Goal: Task Accomplishment & Management: Manage account settings

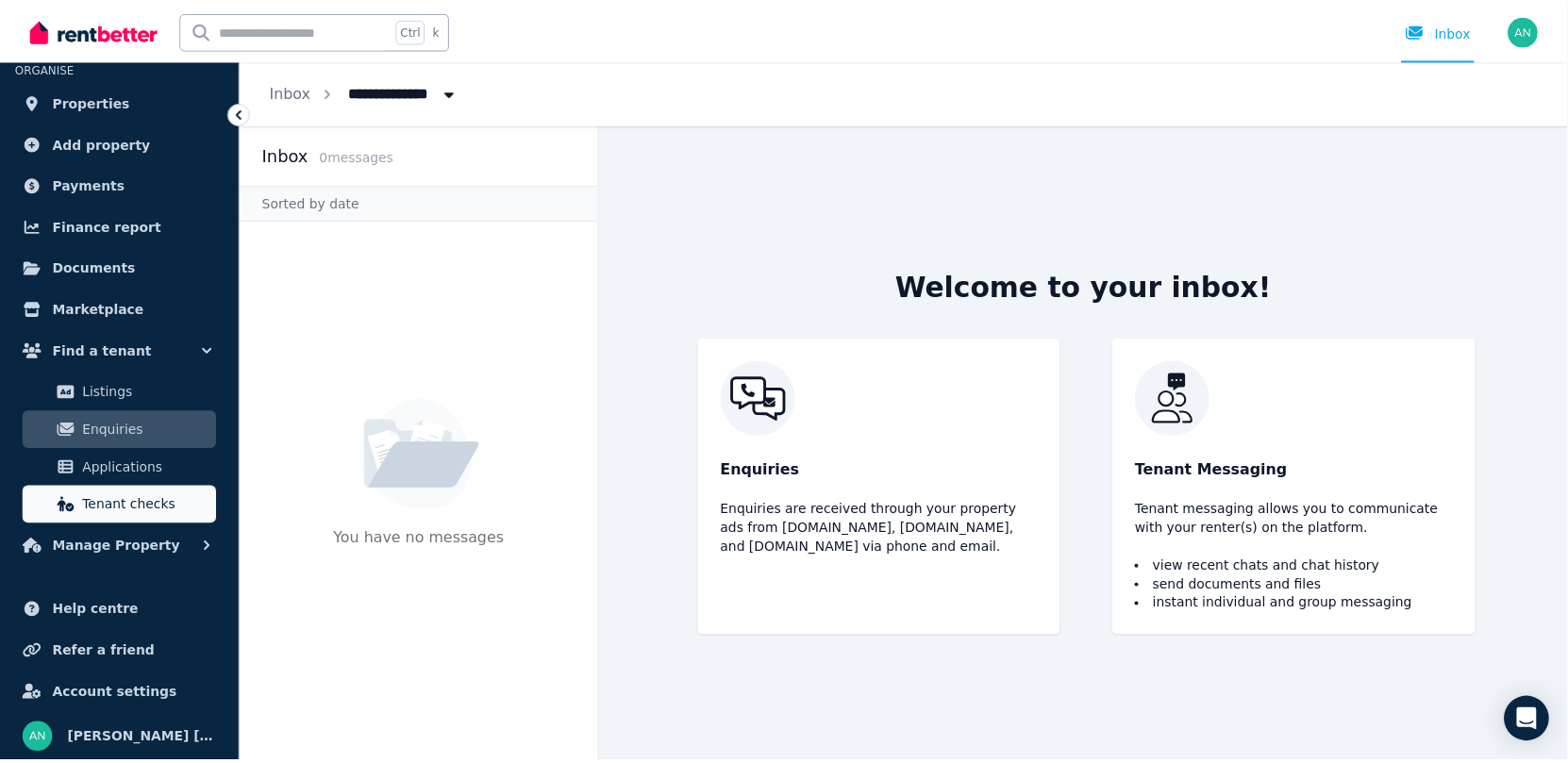
scroll to position [43, 0]
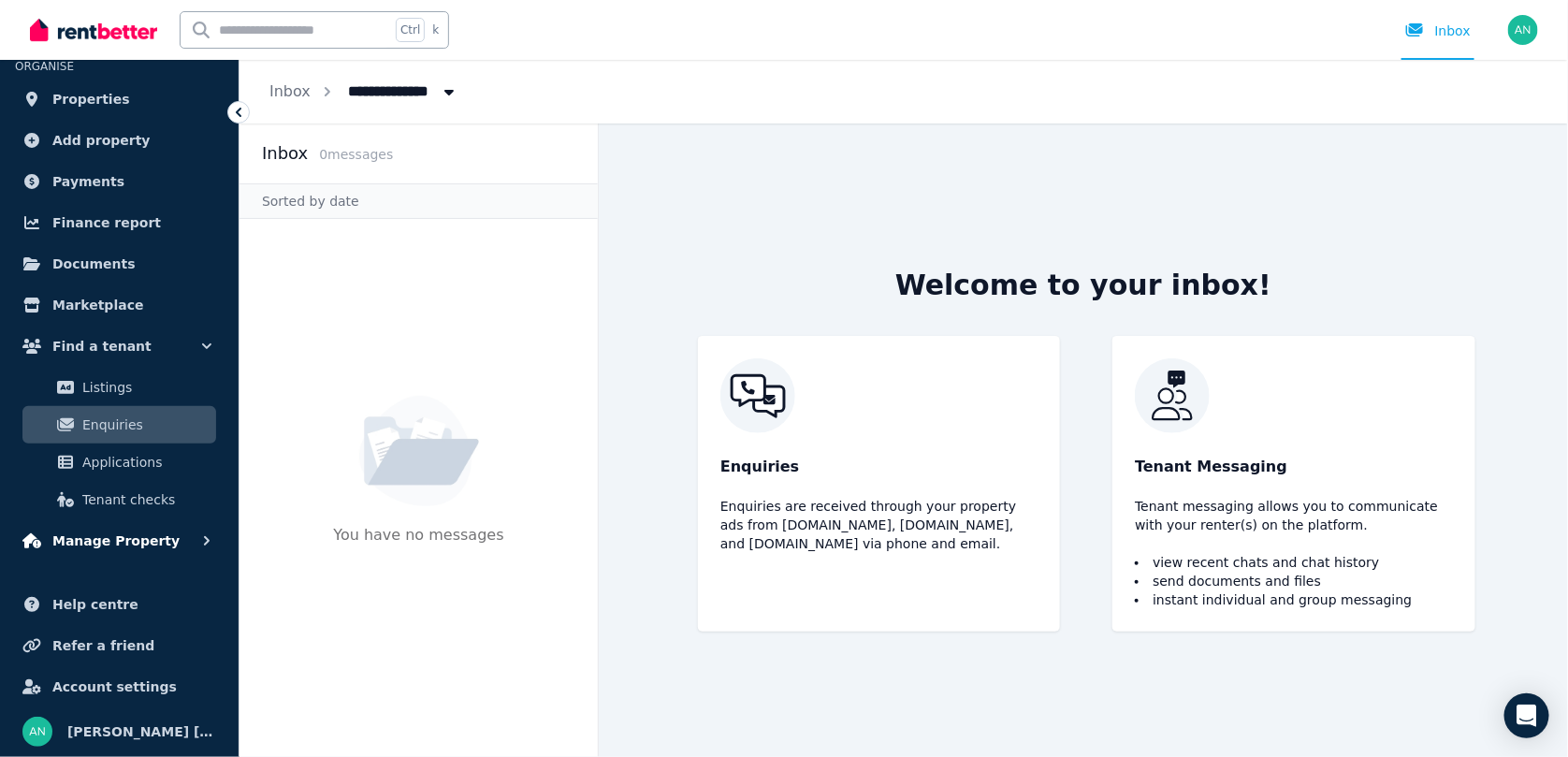
click at [73, 534] on span "Manage Property" at bounding box center [116, 540] width 127 height 23
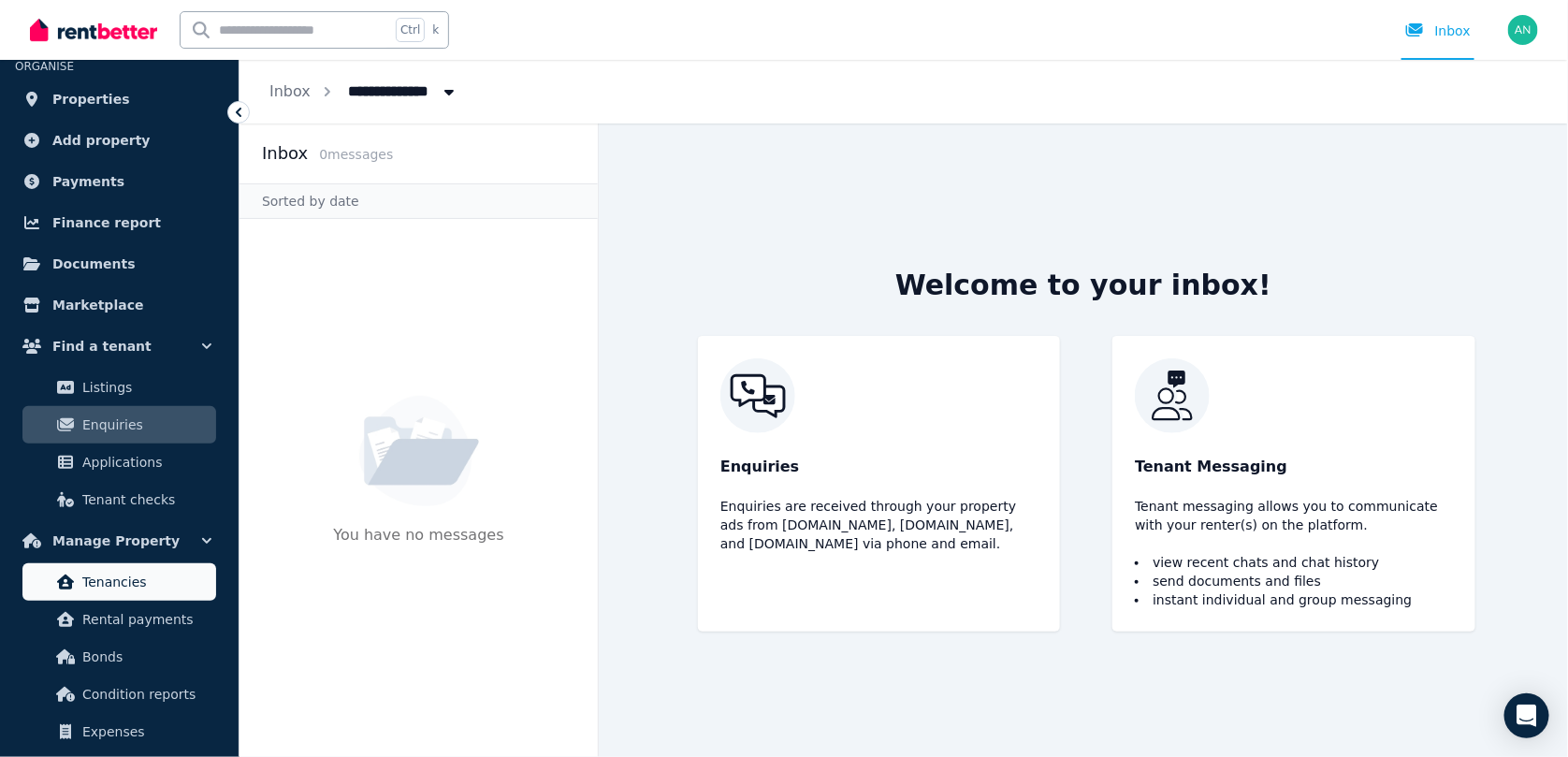
click at [97, 588] on span "Tenancies" at bounding box center [145, 582] width 126 height 23
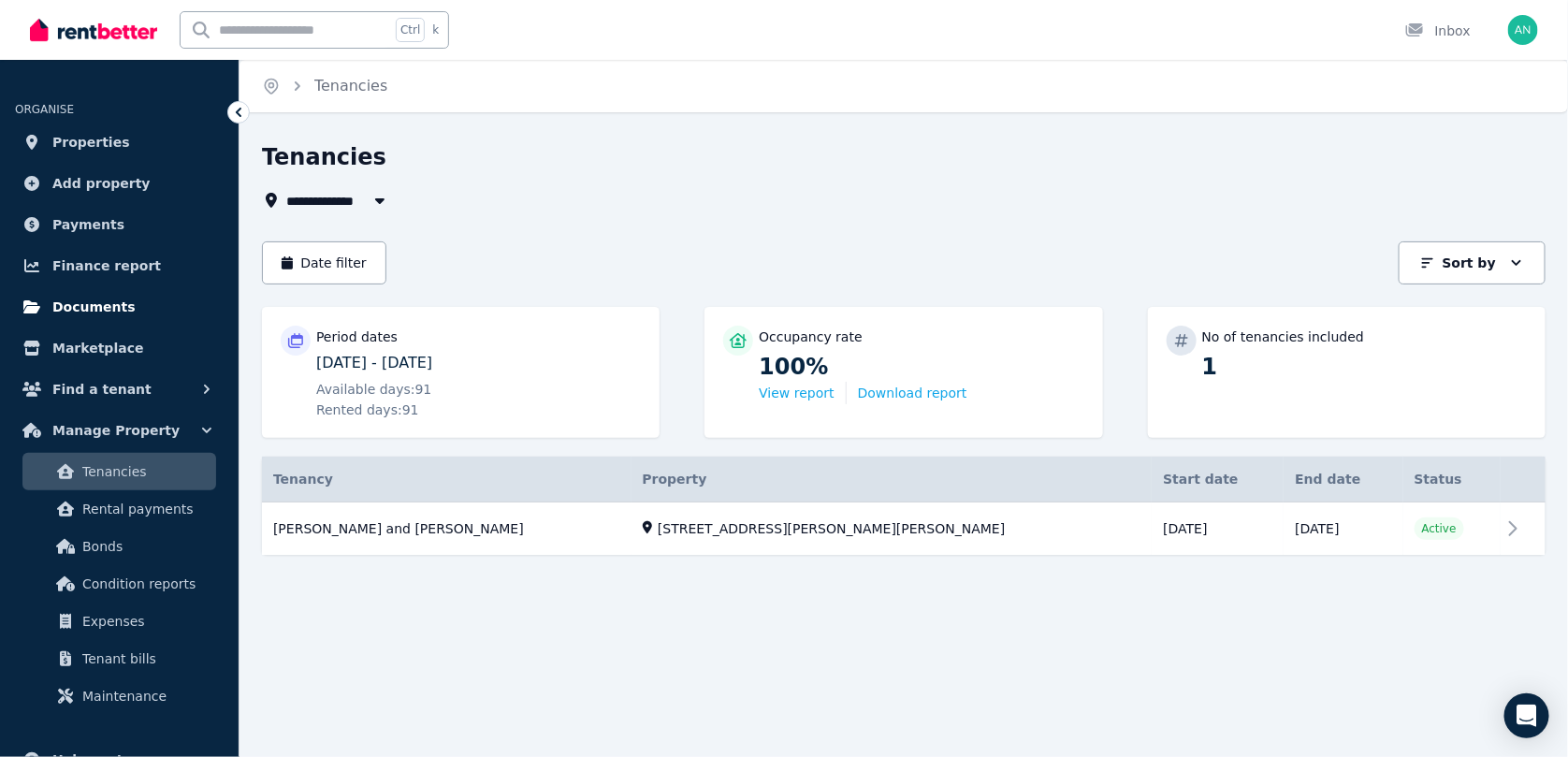
click at [70, 303] on span "Documents" at bounding box center [94, 307] width 84 height 23
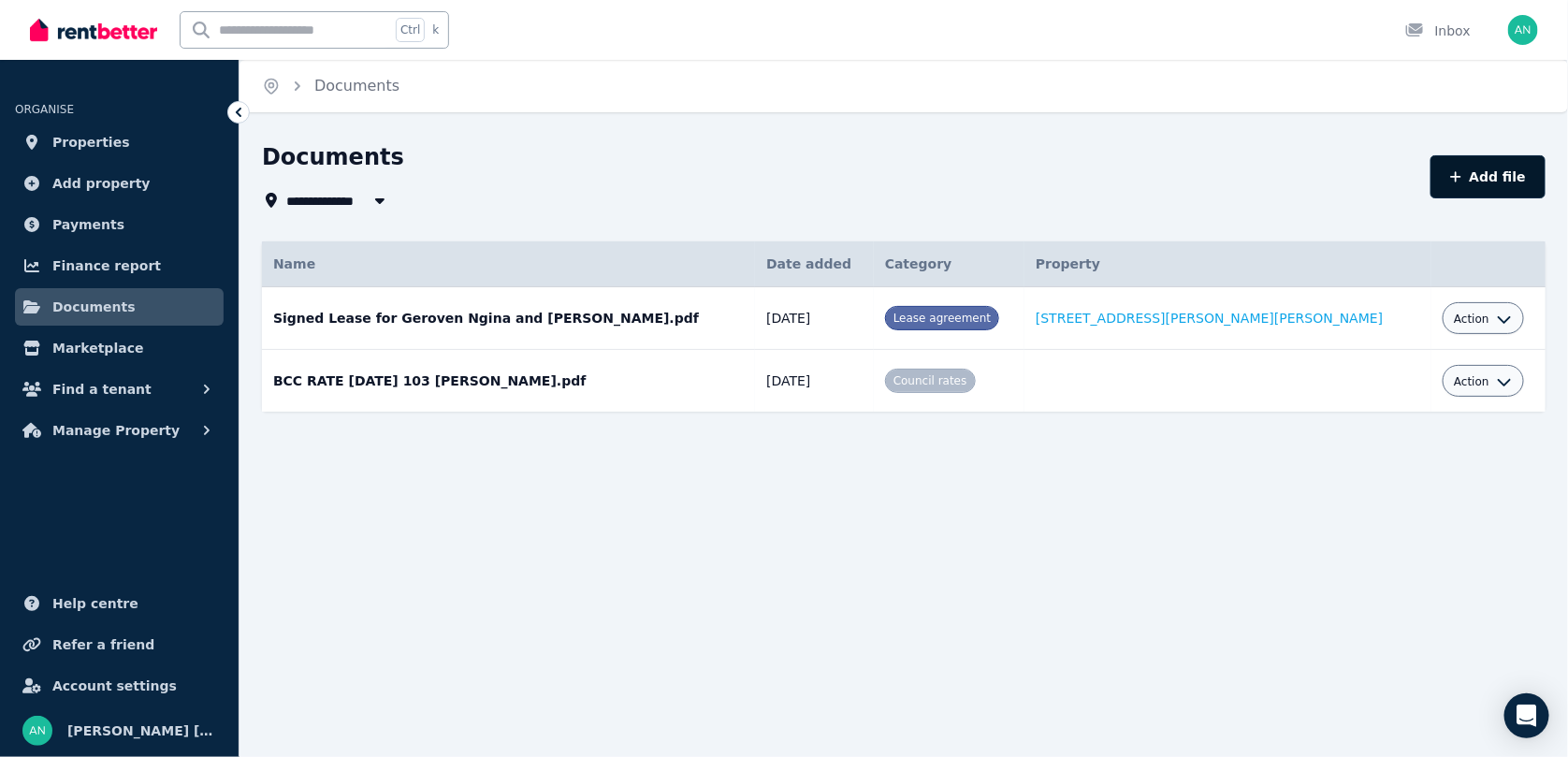
click at [1459, 169] on button "Add file" at bounding box center [1488, 176] width 115 height 43
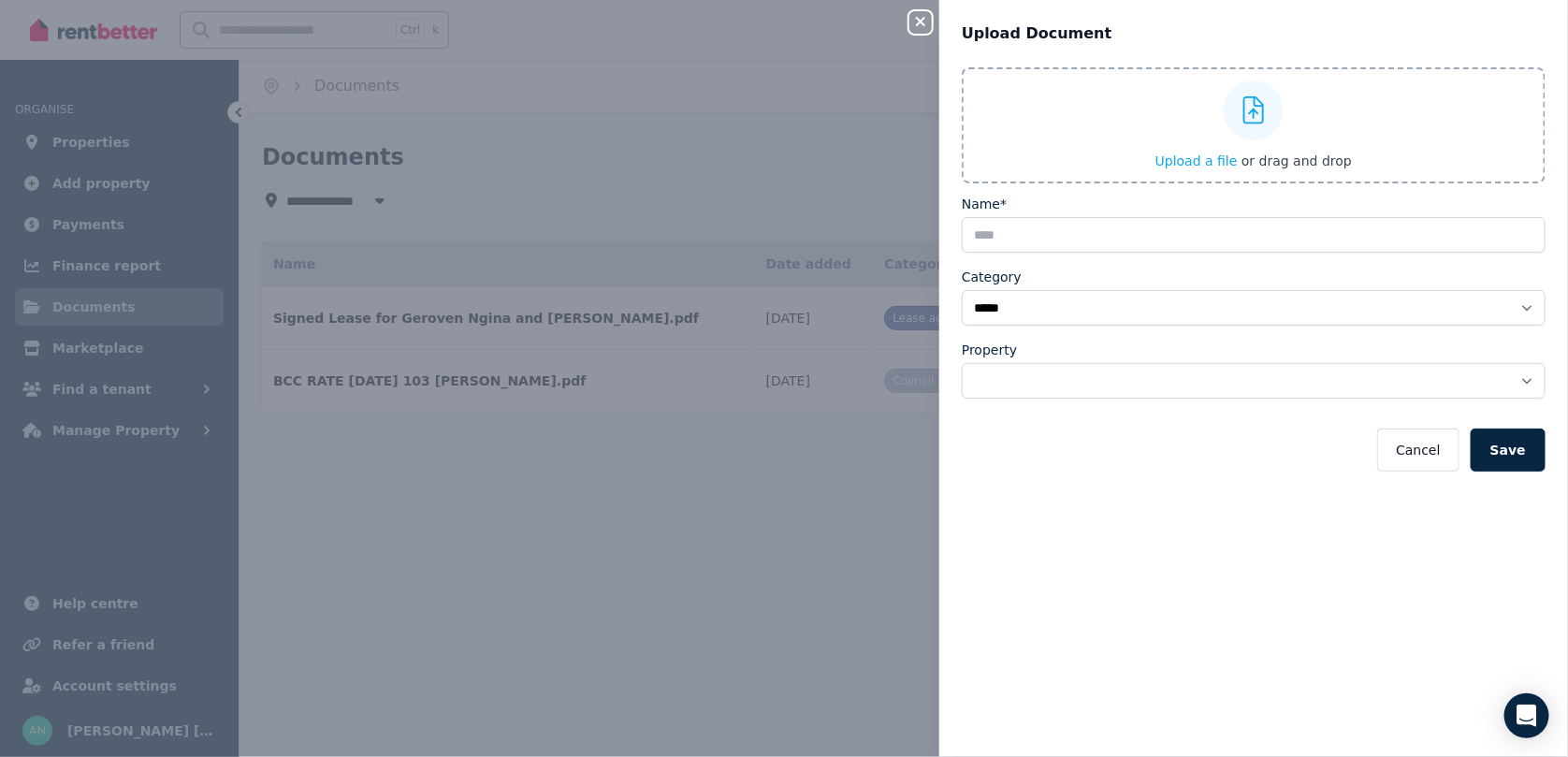
click at [1207, 156] on span "Upload a file" at bounding box center [1196, 161] width 83 height 15
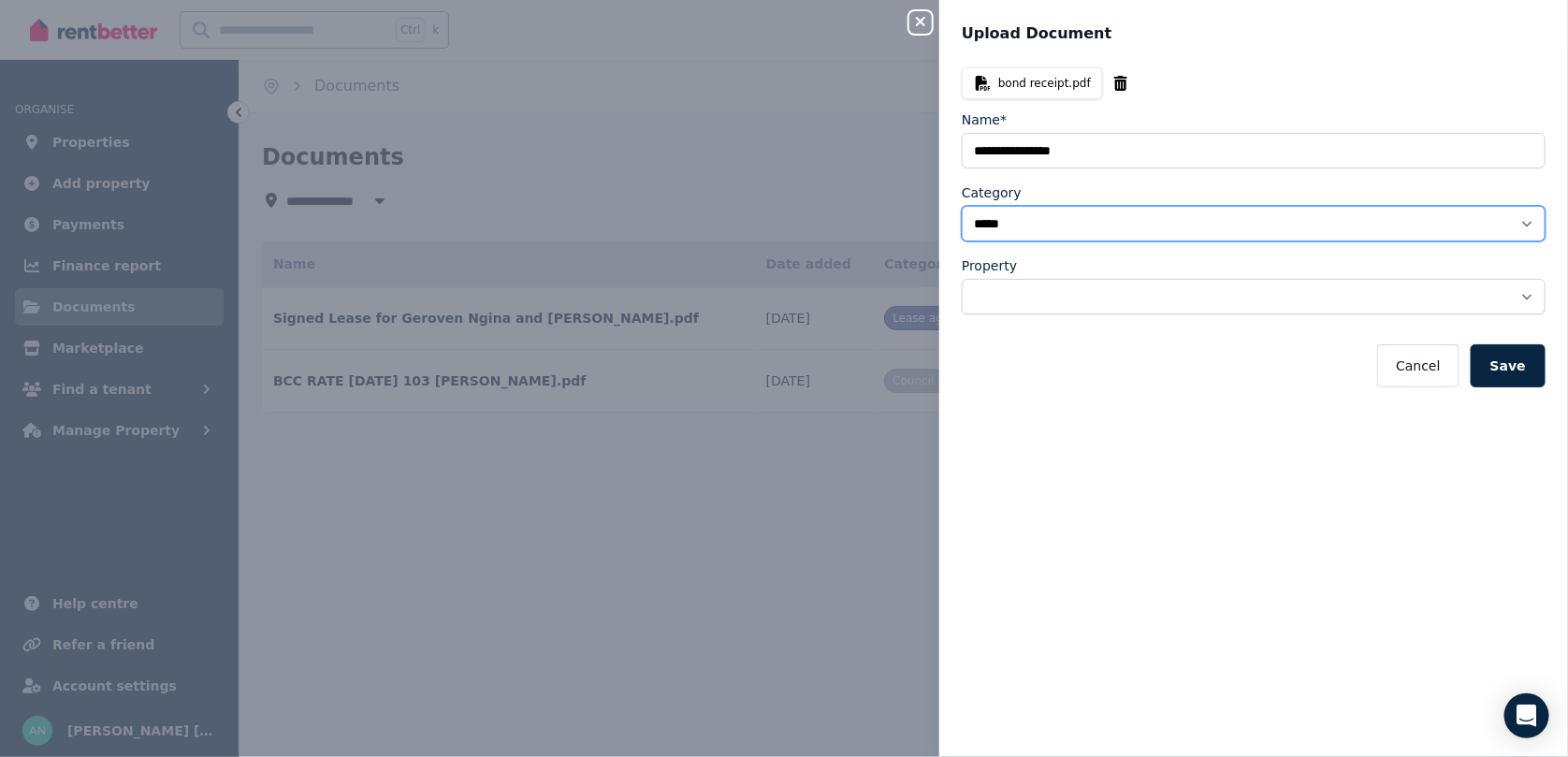
click at [1355, 221] on select "**********" at bounding box center [1253, 223] width 583 height 35
select select "**********"
click at [962, 206] on select "**********" at bounding box center [1253, 223] width 583 height 35
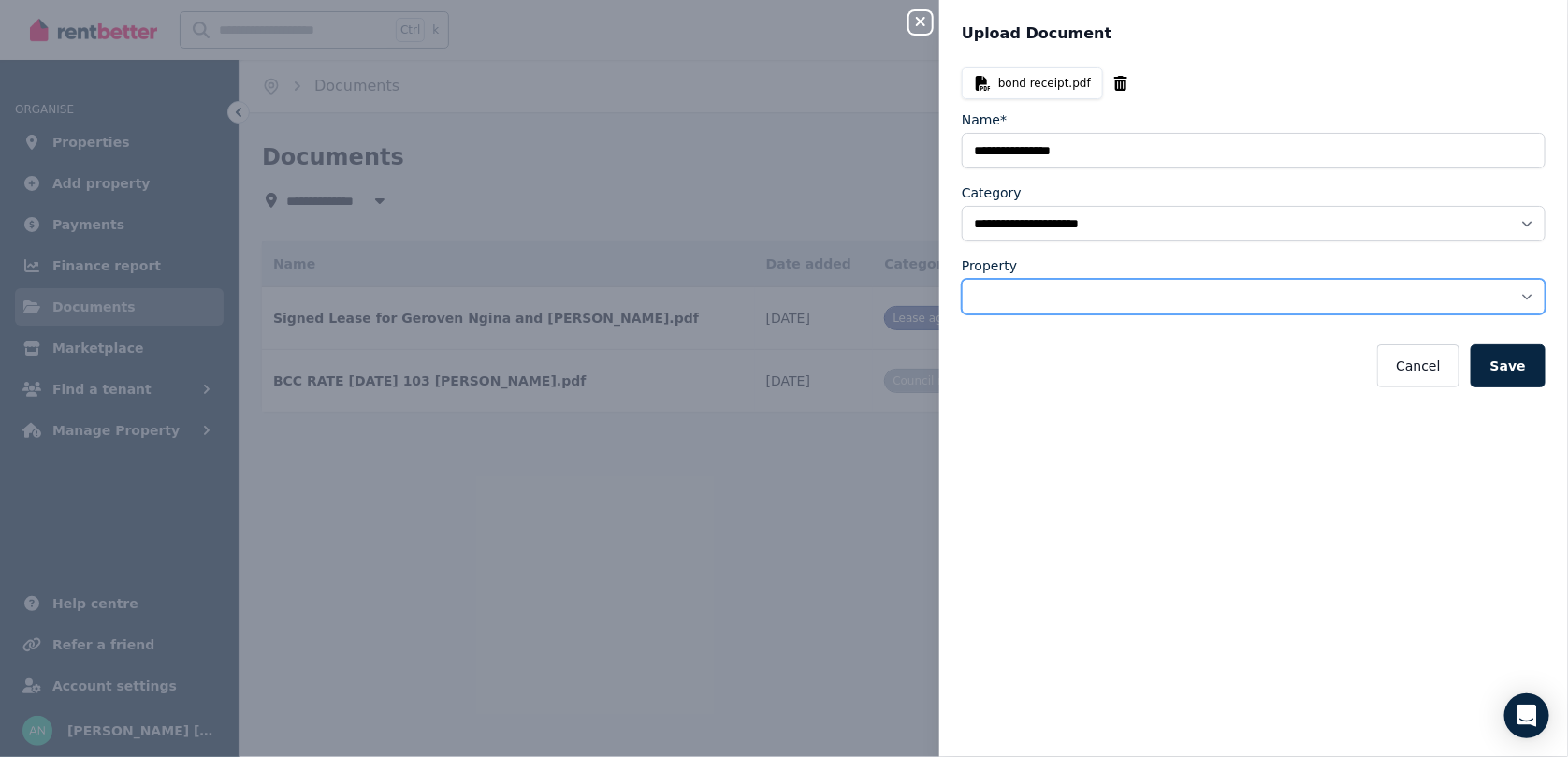
click at [1065, 295] on select "**********" at bounding box center [1253, 295] width 583 height 35
select select "**********"
click at [962, 278] on select "**********" at bounding box center [1253, 295] width 583 height 35
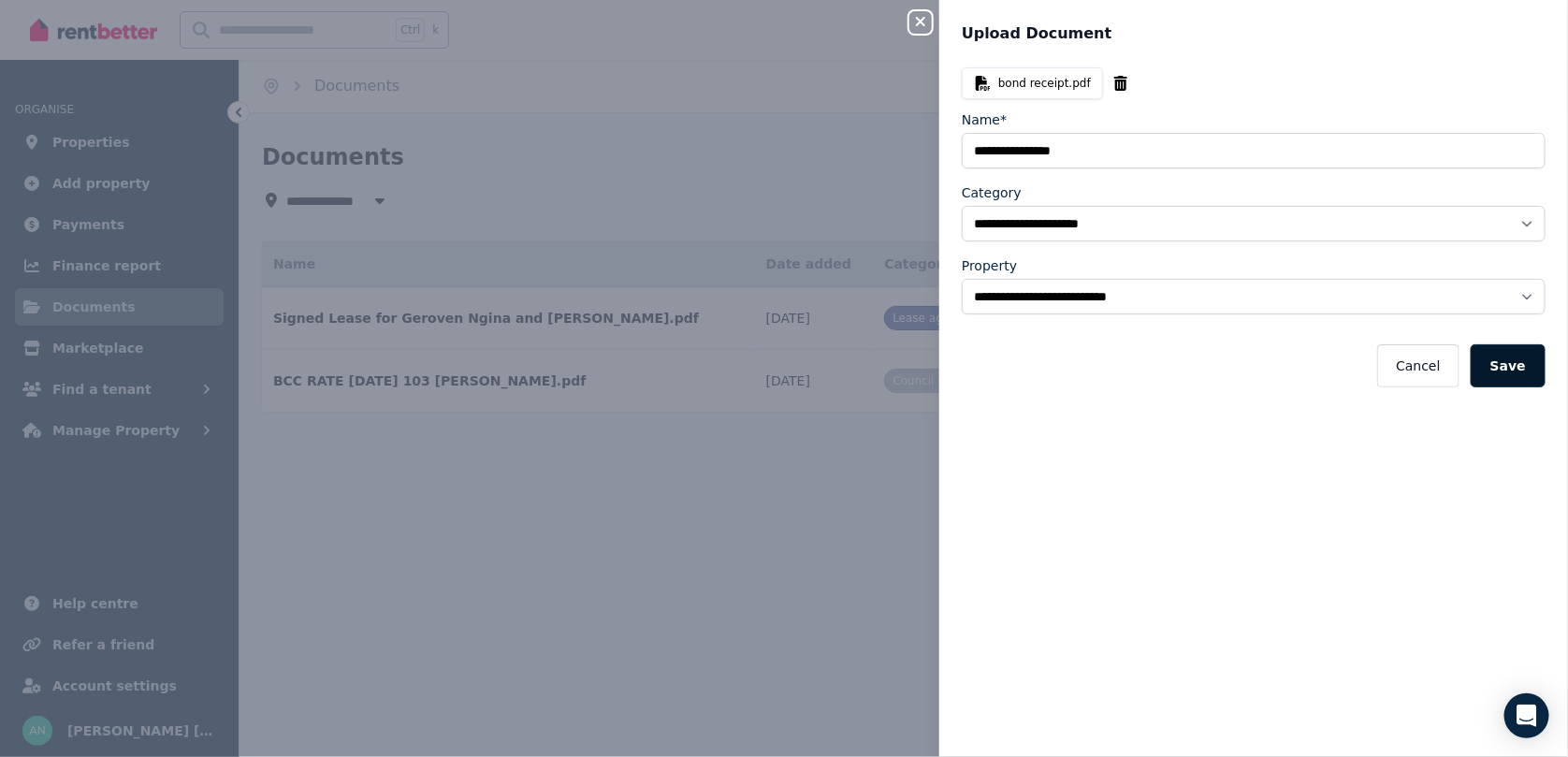
click at [1517, 361] on button "Save" at bounding box center [1508, 365] width 75 height 43
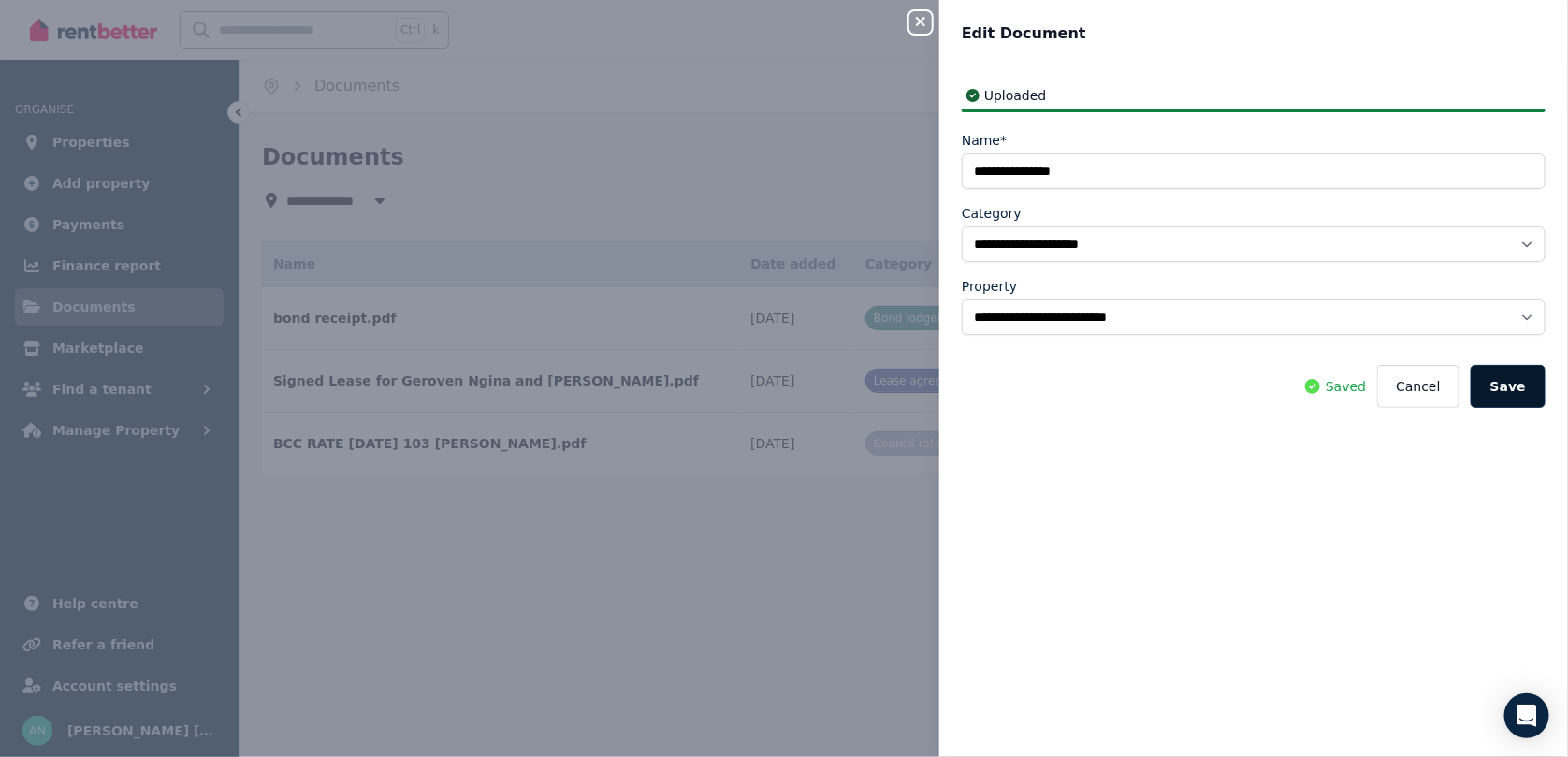
click at [1505, 386] on button "Save" at bounding box center [1508, 386] width 75 height 43
click at [925, 23] on icon "button" at bounding box center [921, 22] width 23 height 15
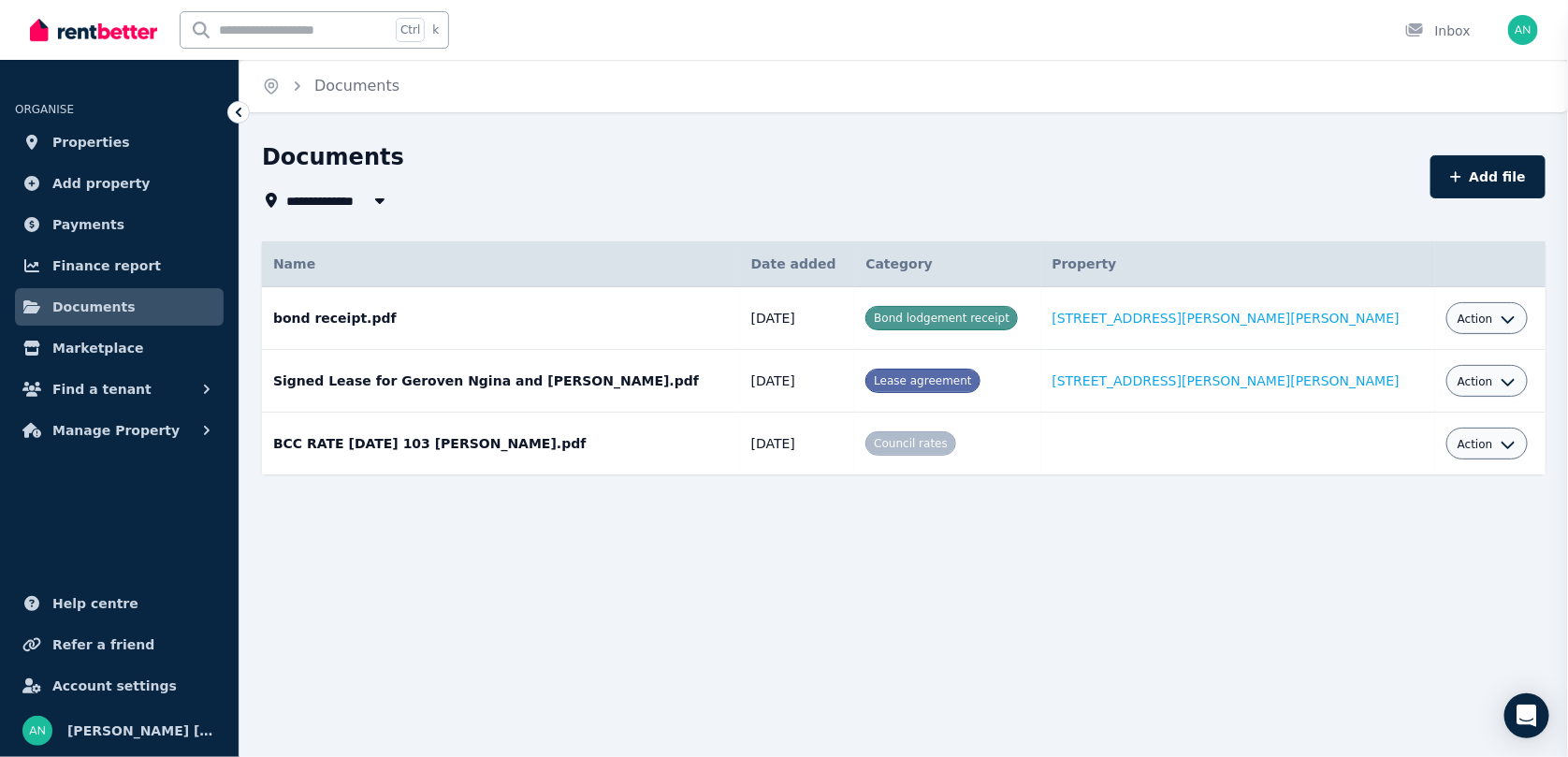
select select "*****"
select select
click at [927, 315] on div "Bond lodgement receipt" at bounding box center [942, 318] width 153 height 25
drag, startPoint x: 1219, startPoint y: 645, endPoint x: 1118, endPoint y: 609, distance: 107.2
click at [1218, 644] on div "**********" at bounding box center [784, 378] width 1568 height 757
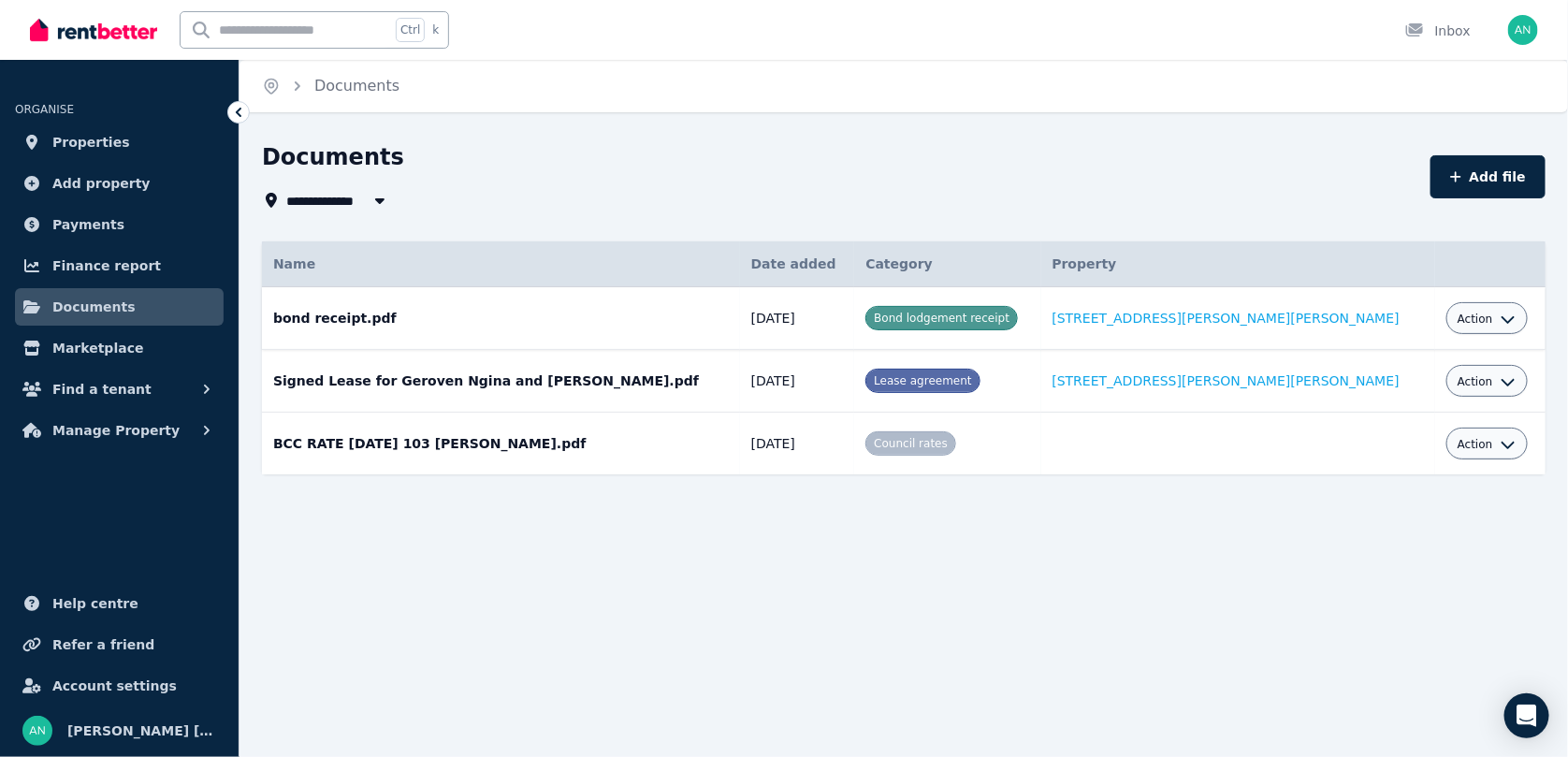
click at [1458, 318] on span "Action" at bounding box center [1475, 319] width 35 height 15
click at [1366, 390] on link "View" at bounding box center [1429, 394] width 180 height 33
click at [64, 142] on span "Properties" at bounding box center [91, 142] width 78 height 23
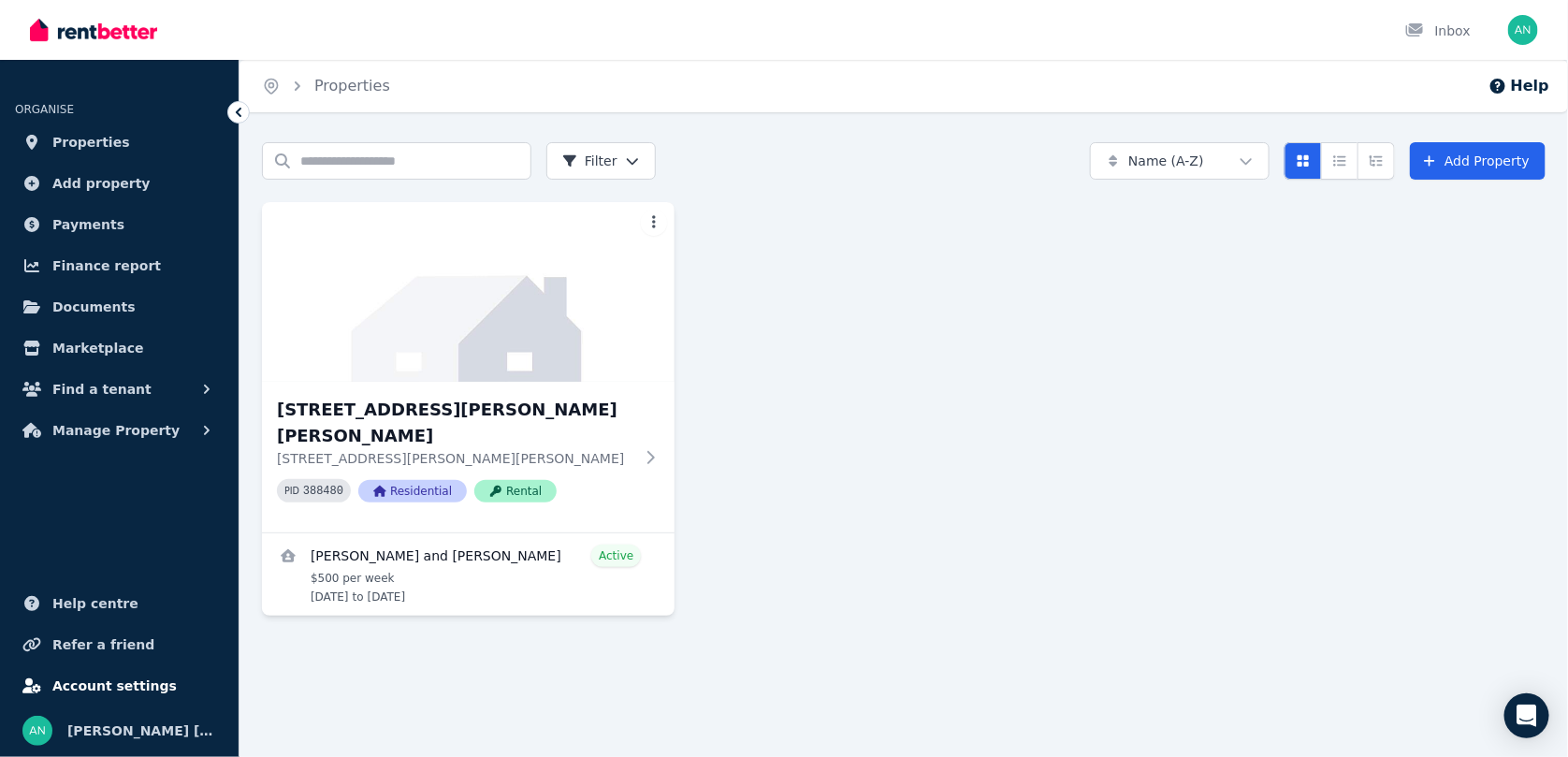
click at [90, 681] on span "Account settings" at bounding box center [114, 686] width 124 height 23
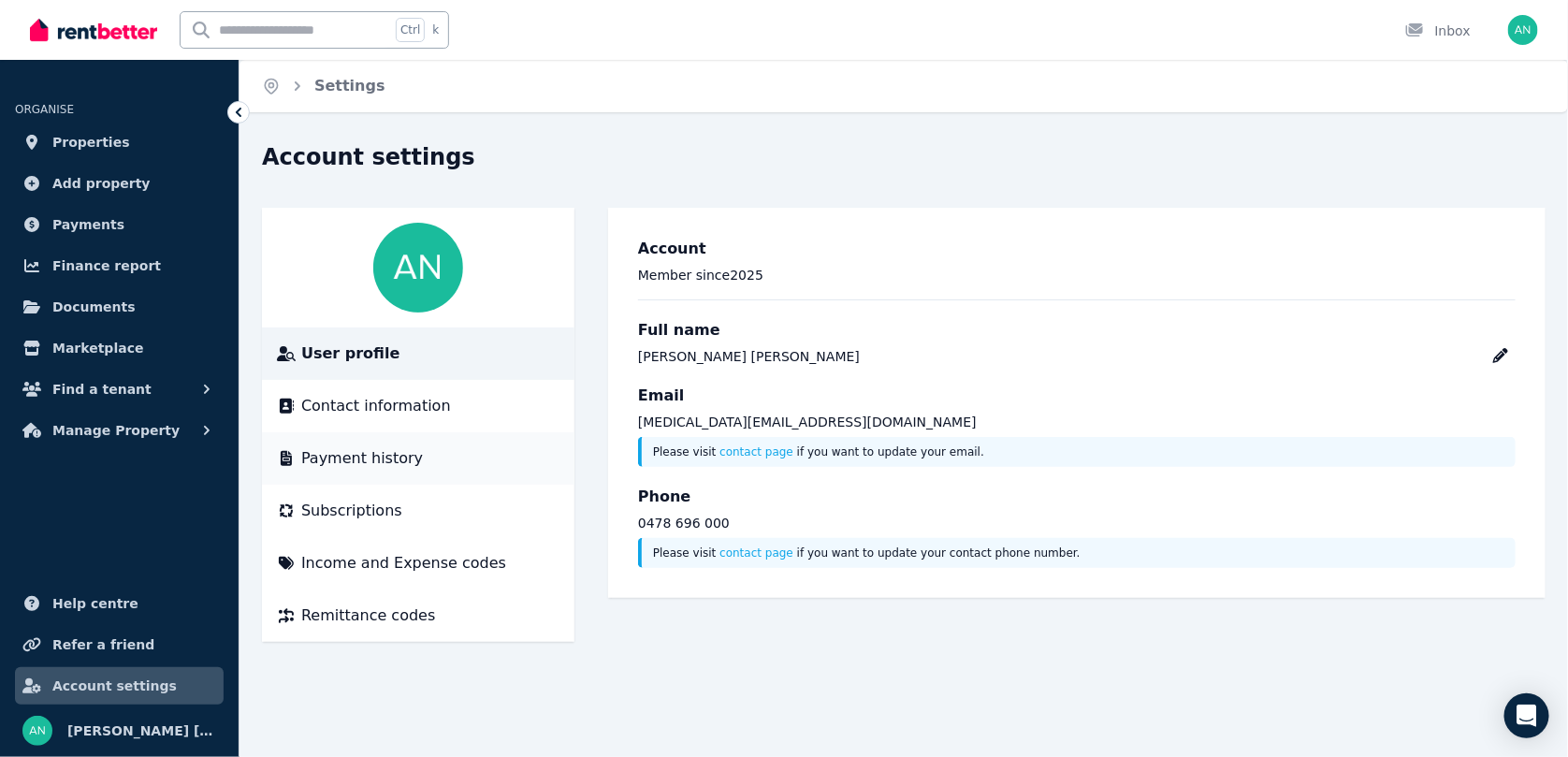
click at [342, 460] on span "Payment history" at bounding box center [362, 459] width 122 height 23
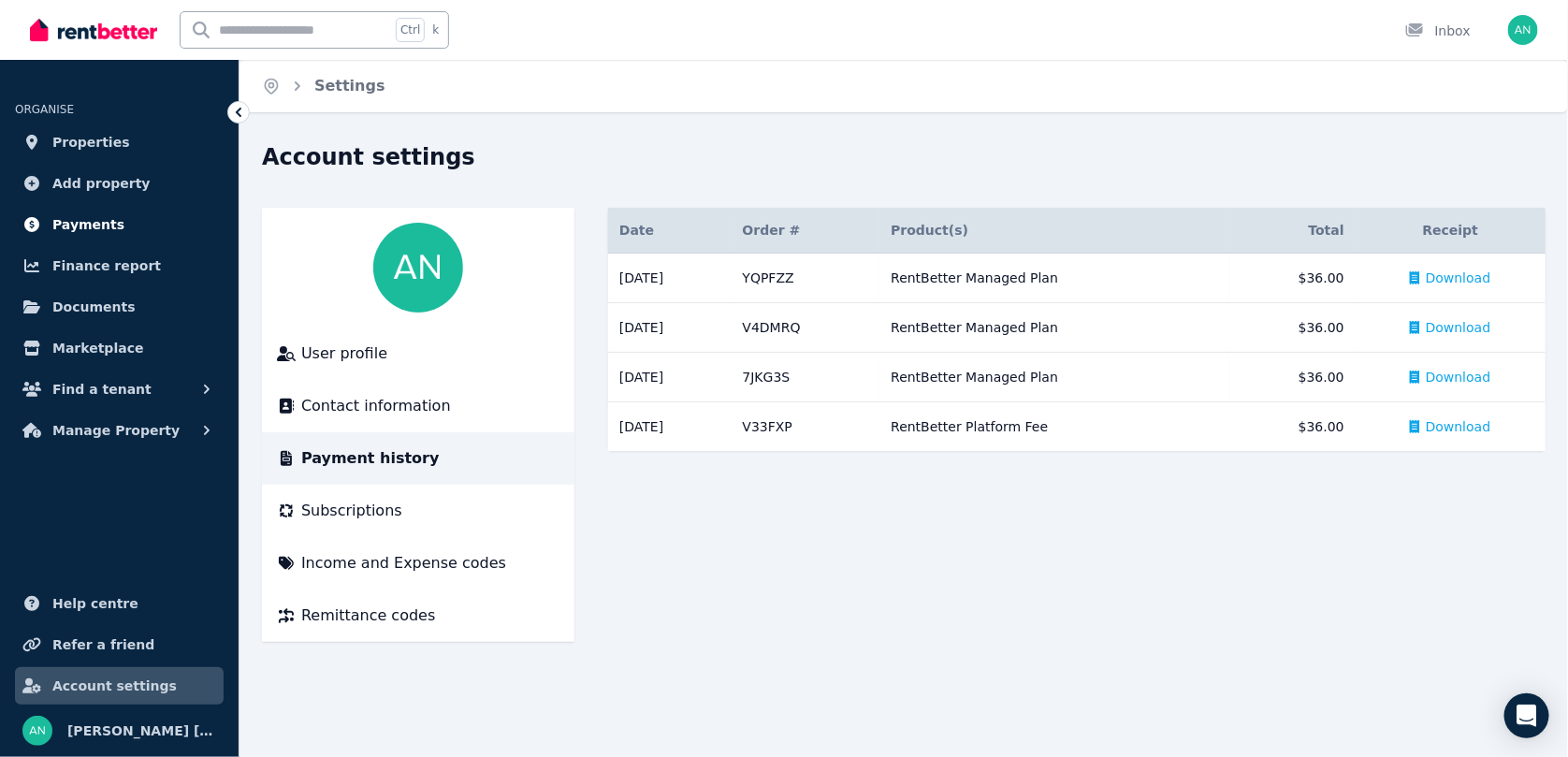
click at [64, 215] on span "Payments" at bounding box center [88, 225] width 72 height 23
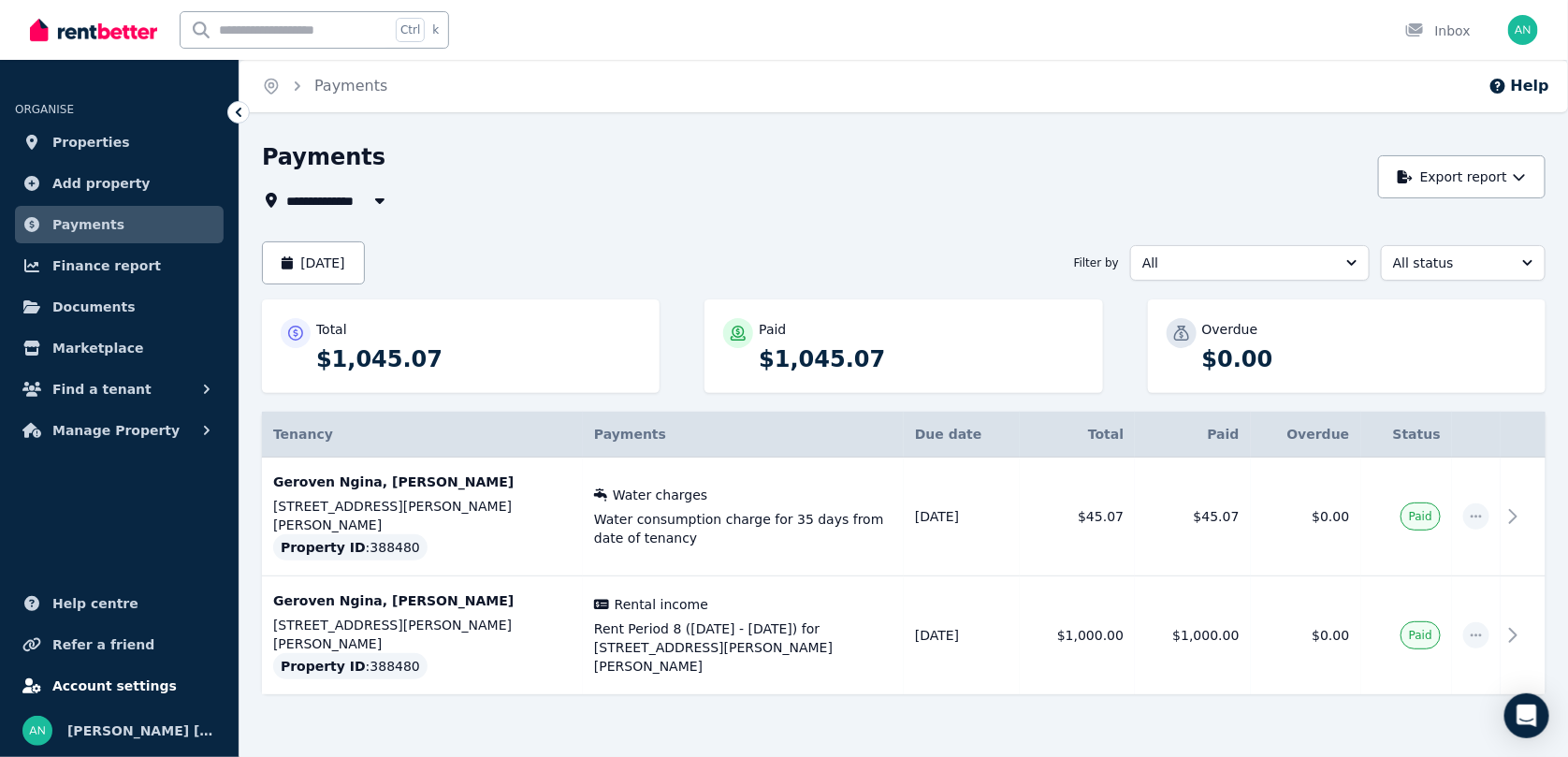
click at [106, 688] on span "Account settings" at bounding box center [114, 686] width 124 height 23
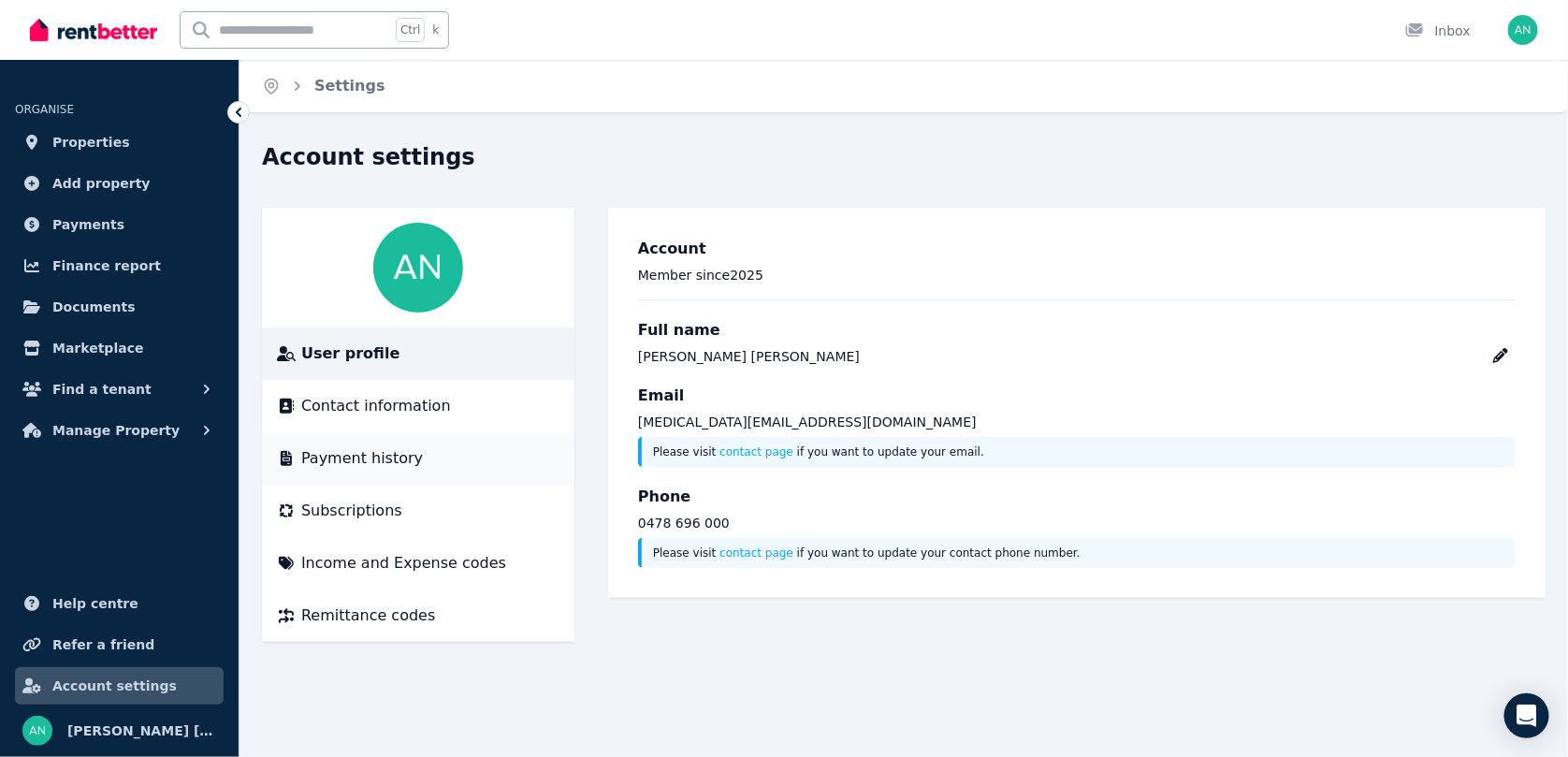
click at [353, 461] on span "Payment history" at bounding box center [362, 459] width 122 height 23
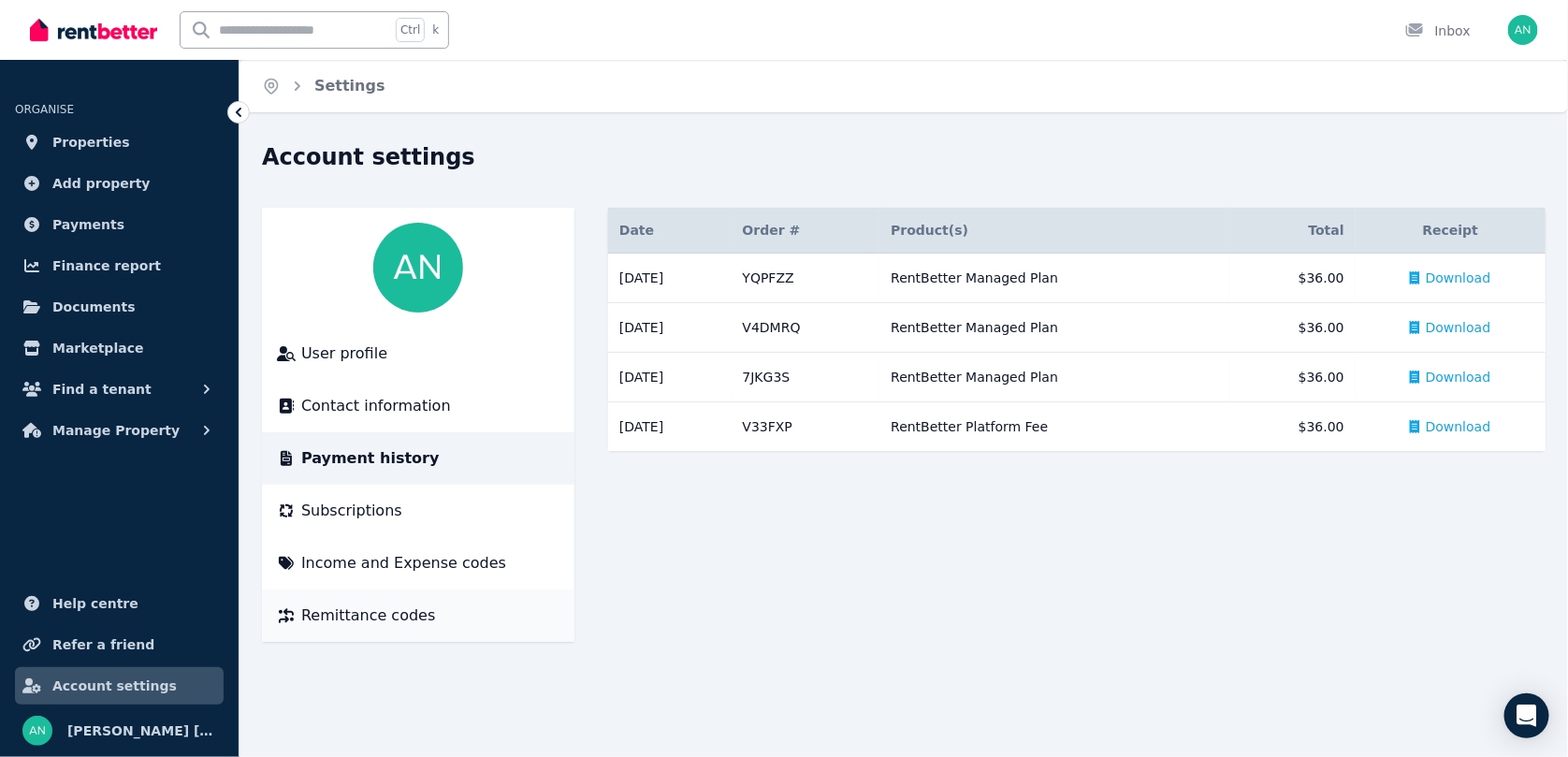
click at [329, 625] on span "Remittance codes" at bounding box center [368, 615] width 134 height 23
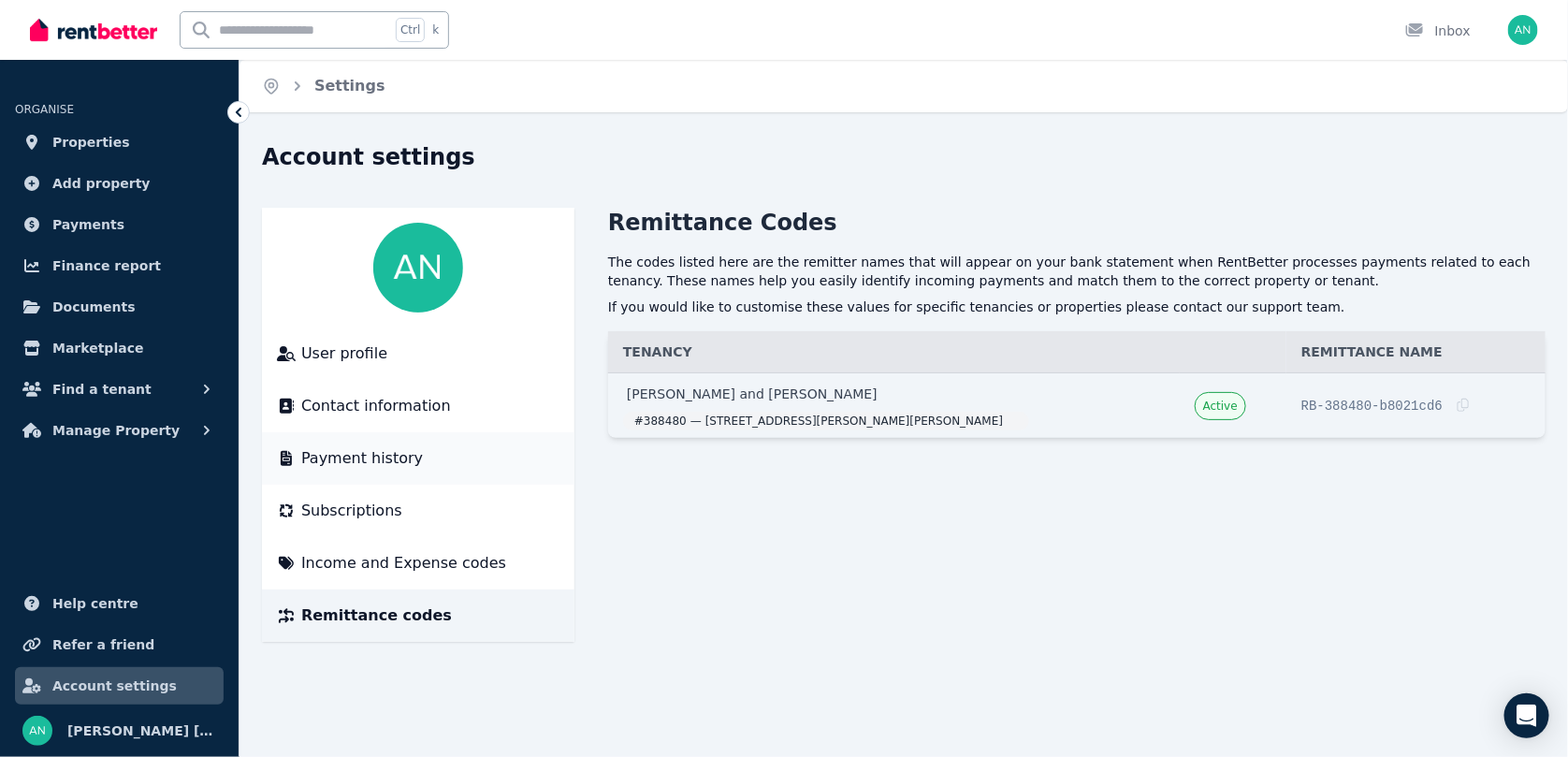
click at [321, 455] on span "Payment history" at bounding box center [362, 459] width 122 height 23
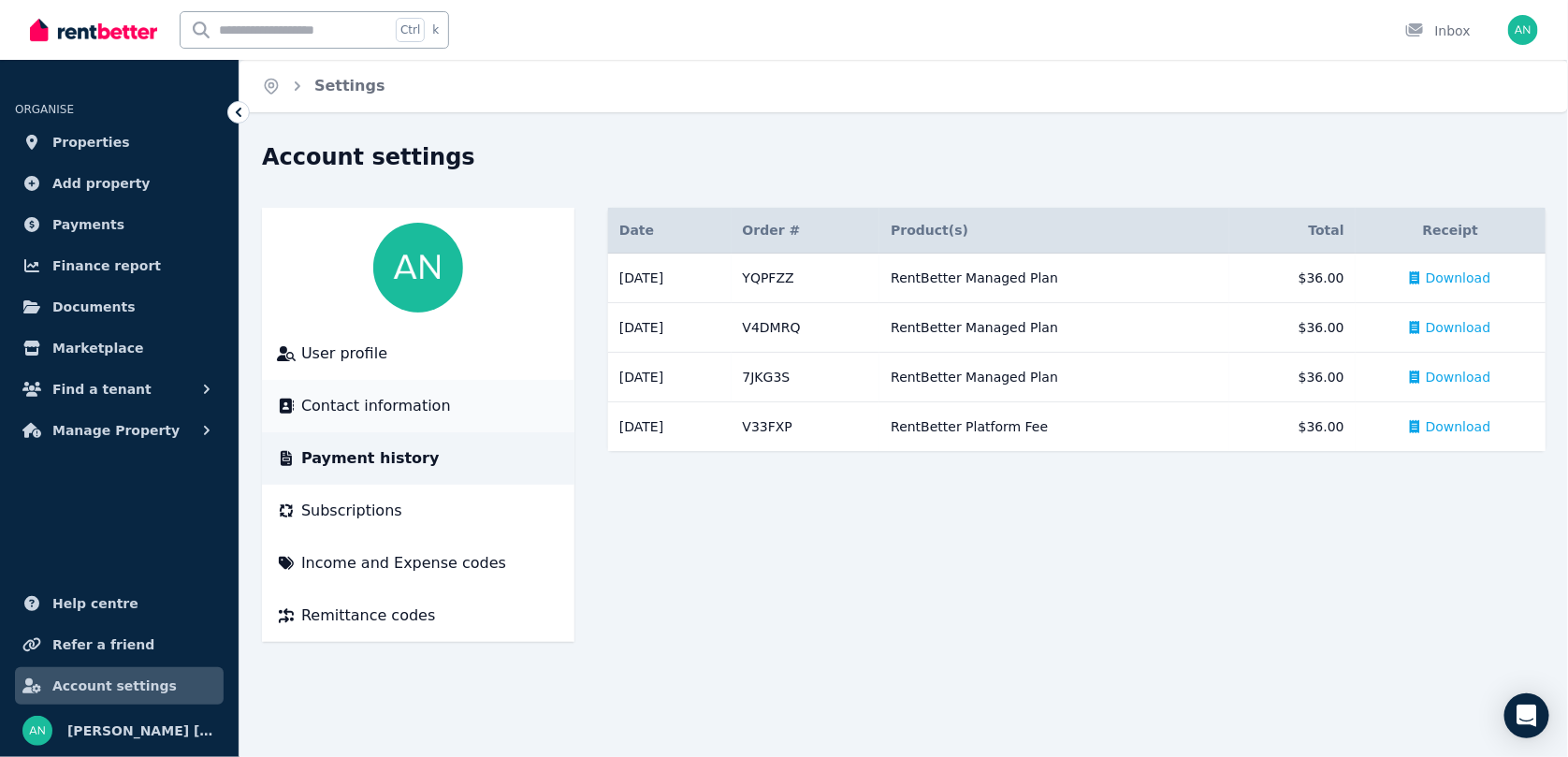
click at [323, 407] on span "Contact information" at bounding box center [376, 407] width 150 height 23
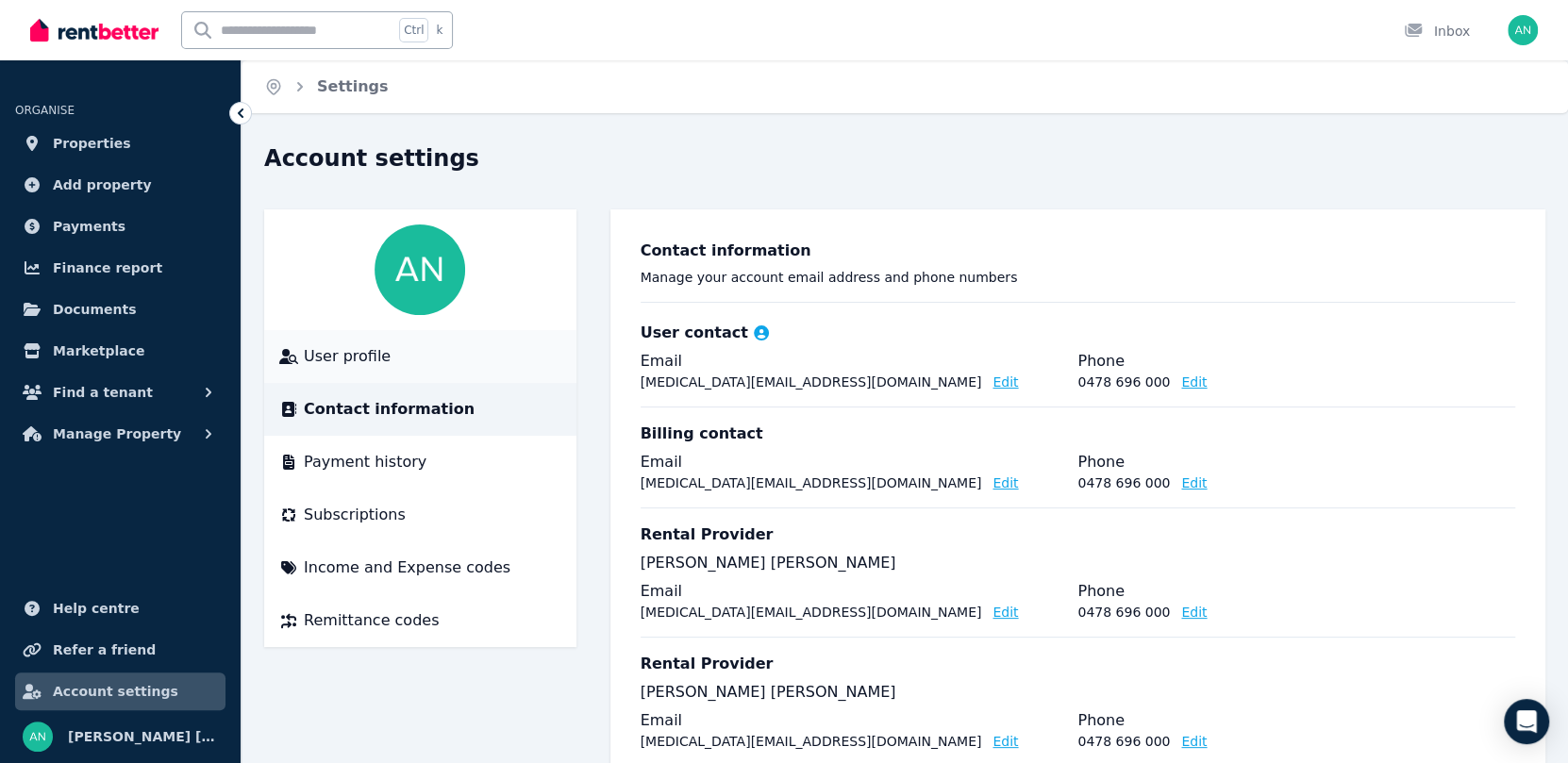
click at [307, 357] on span "User profile" at bounding box center [347, 356] width 87 height 23
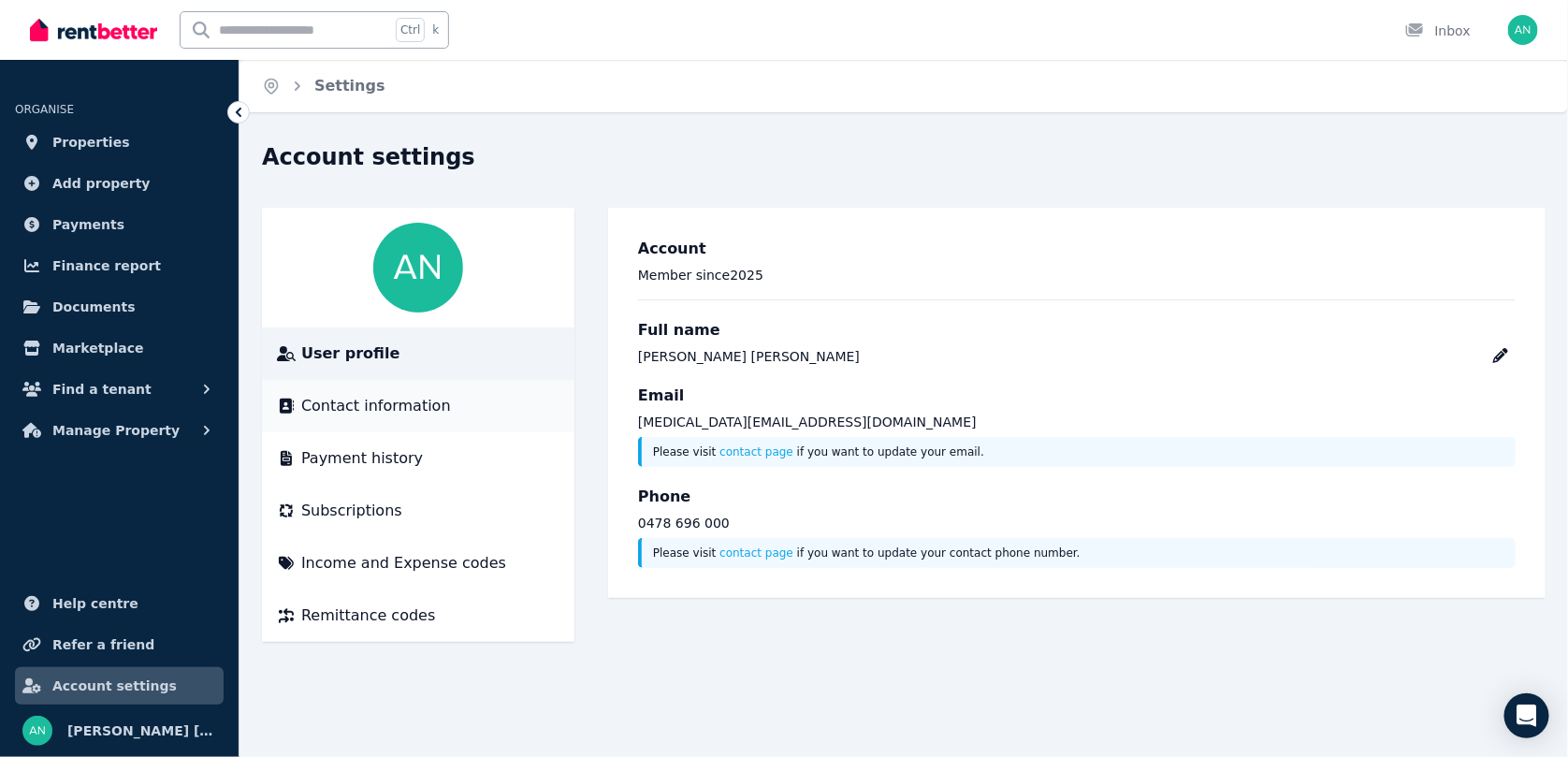
click at [325, 406] on span "Contact information" at bounding box center [376, 407] width 150 height 23
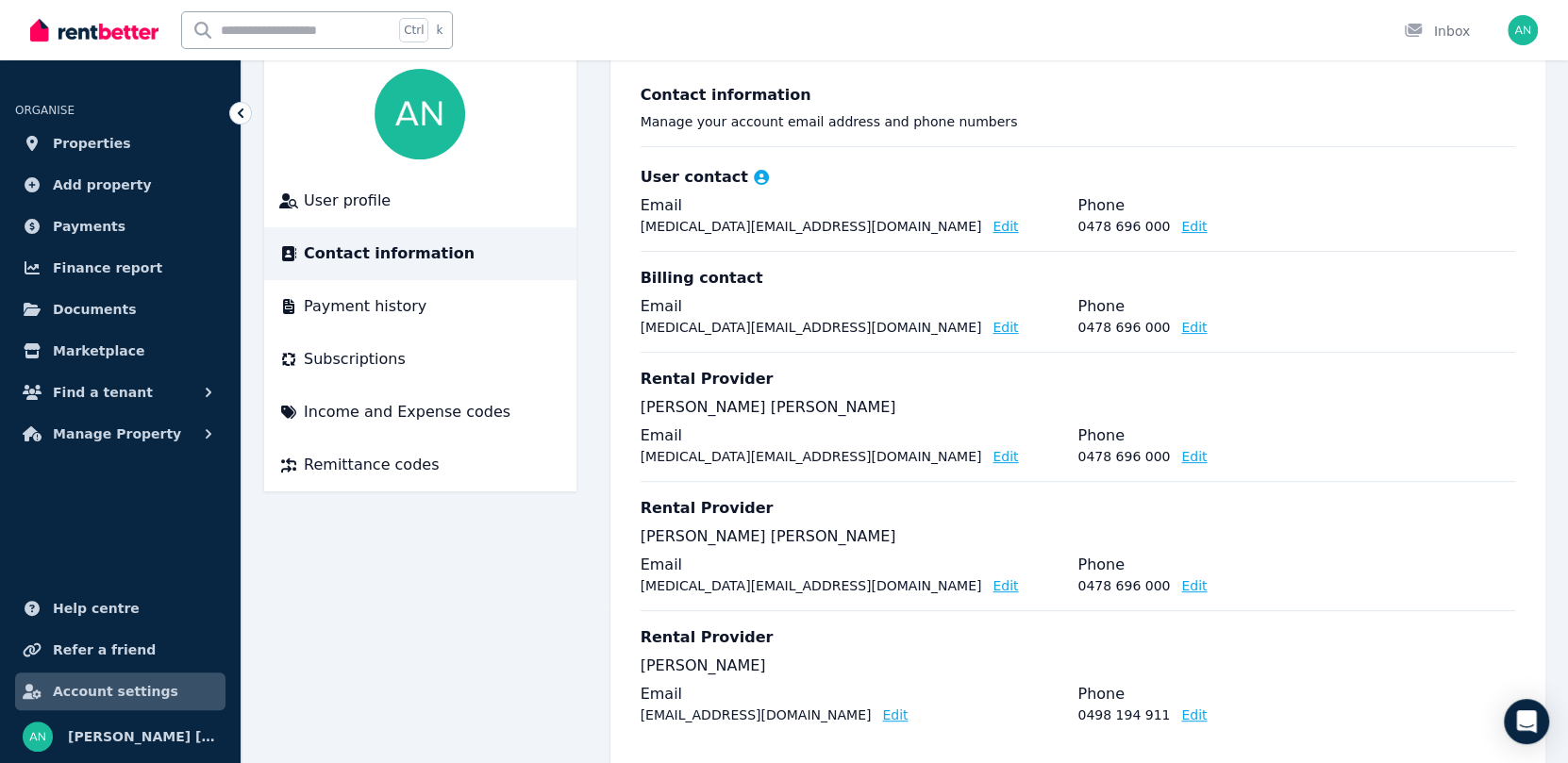
scroll to position [194, 0]
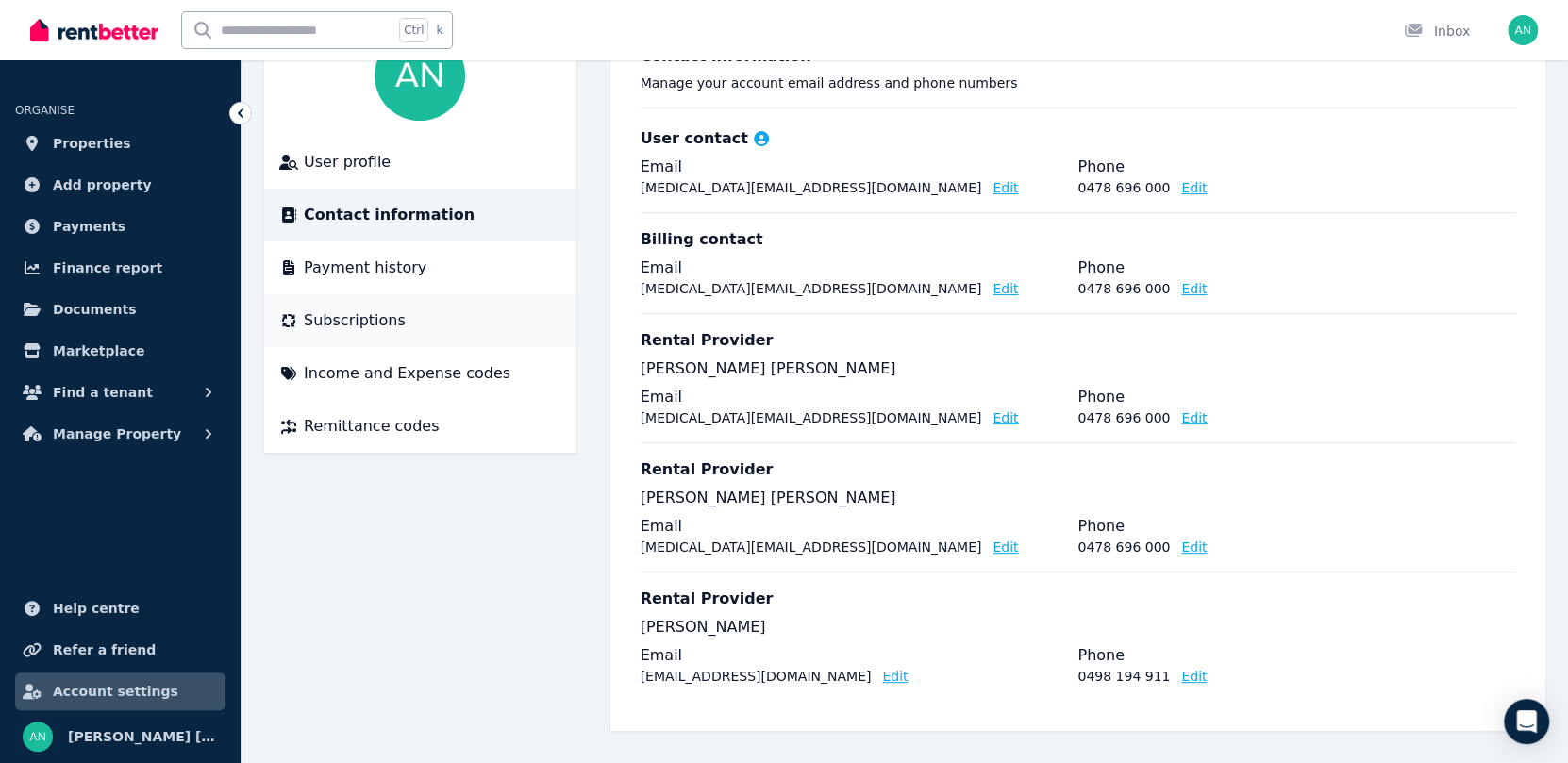
click at [347, 315] on span "Subscriptions" at bounding box center [354, 321] width 102 height 23
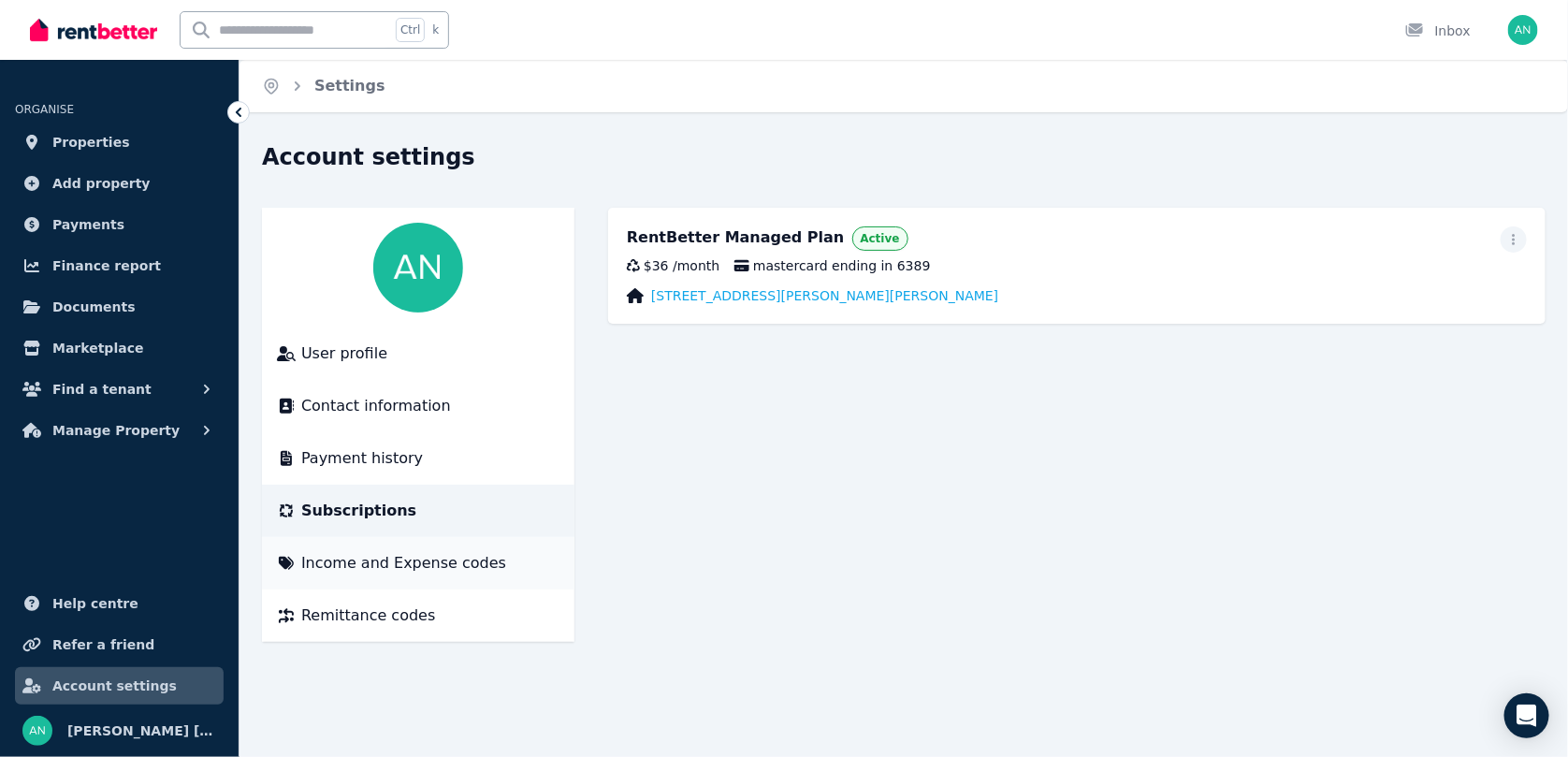
click at [343, 563] on span "Income and Expense codes" at bounding box center [404, 563] width 205 height 23
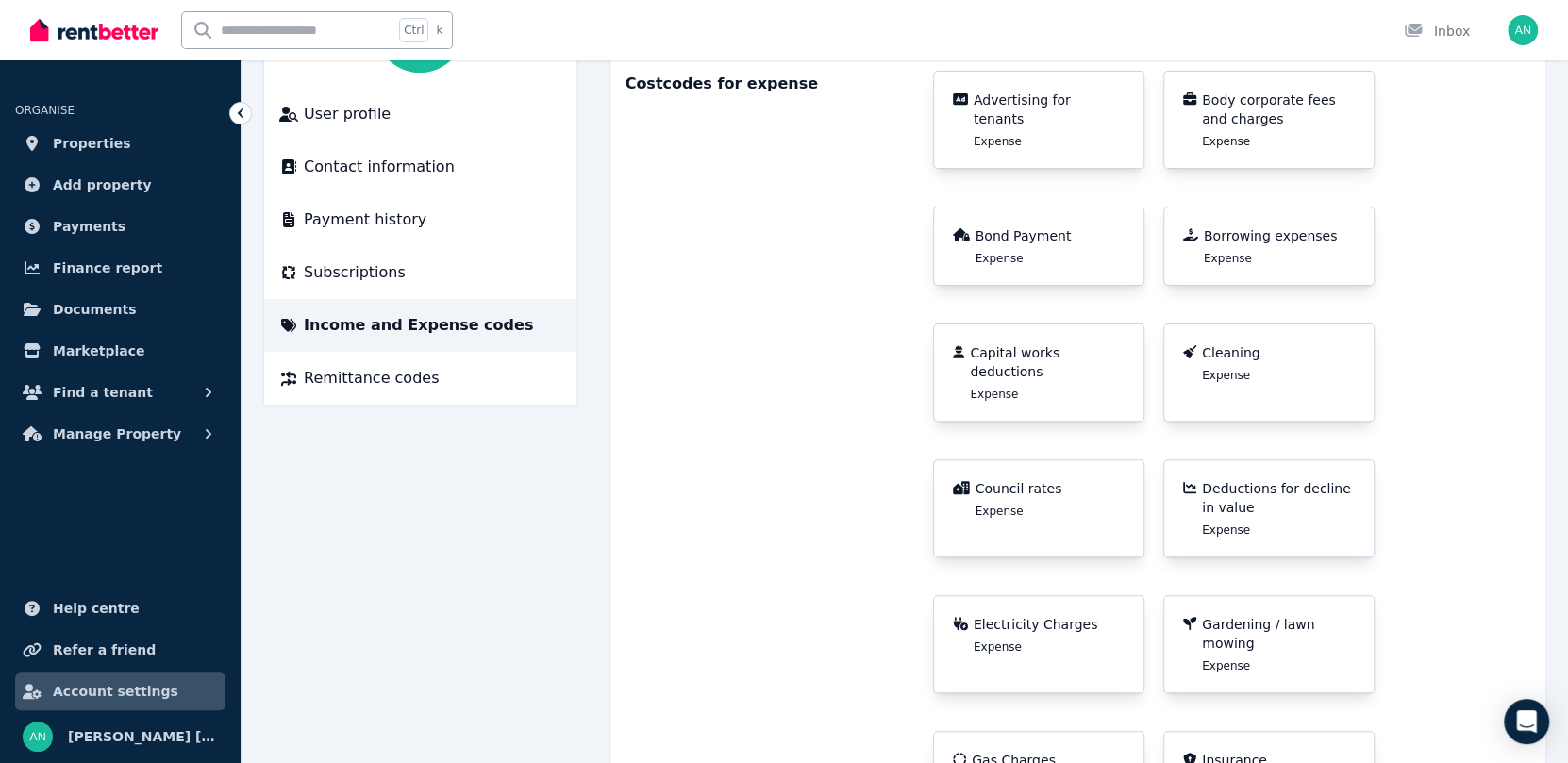
scroll to position [376, 0]
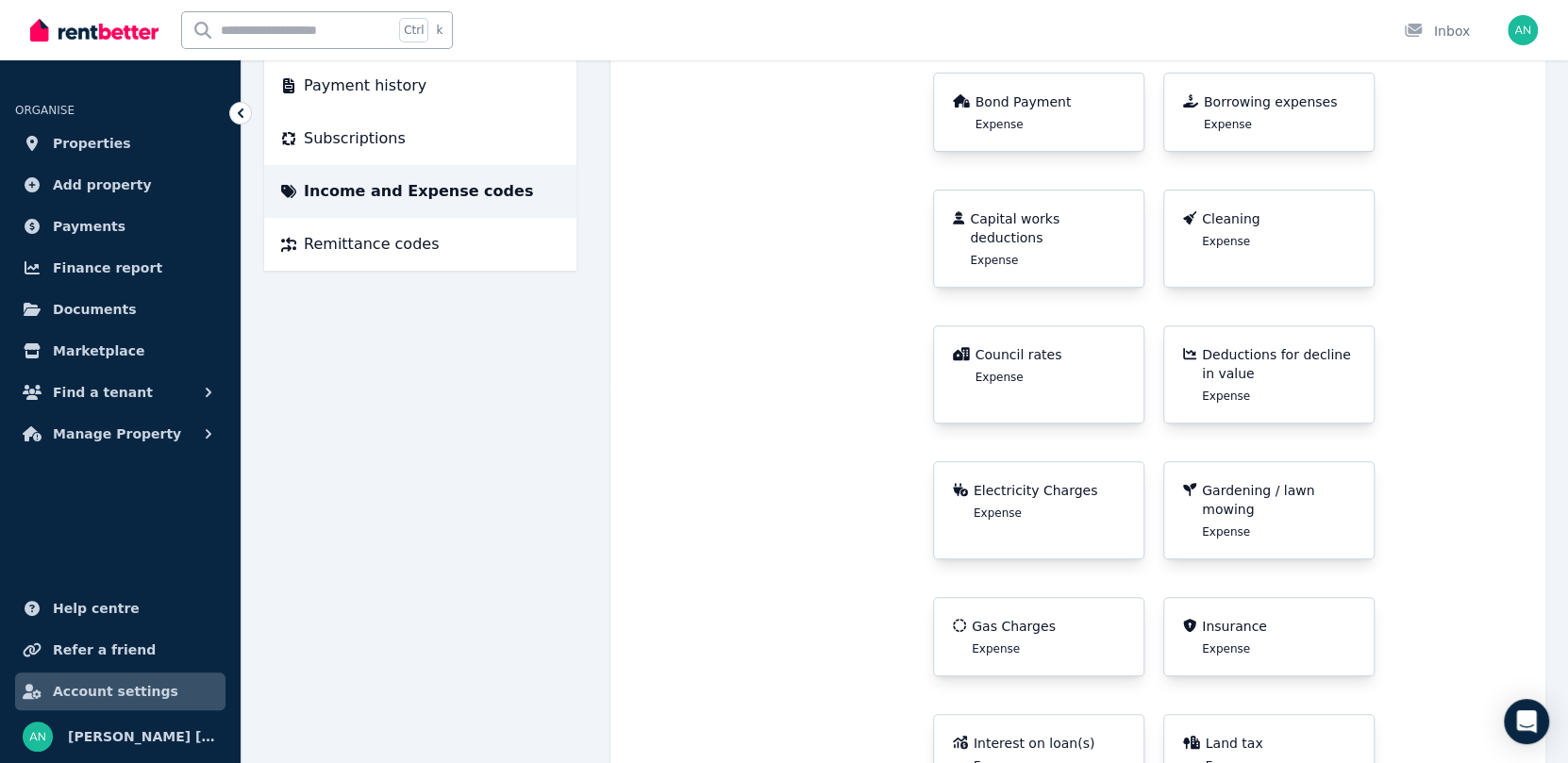
click at [1222, 235] on span "Expense" at bounding box center [1226, 241] width 48 height 15
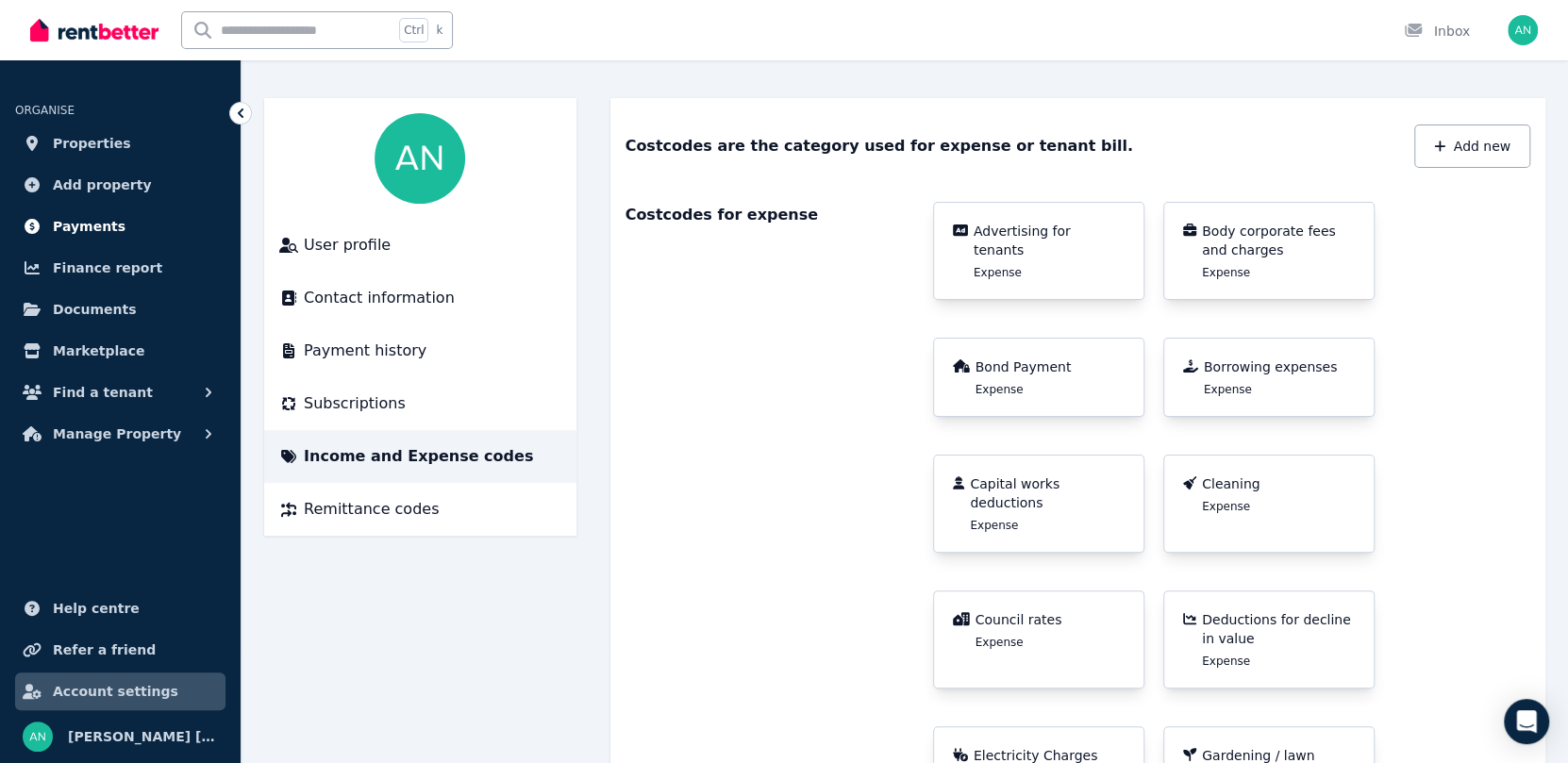
scroll to position [0, 0]
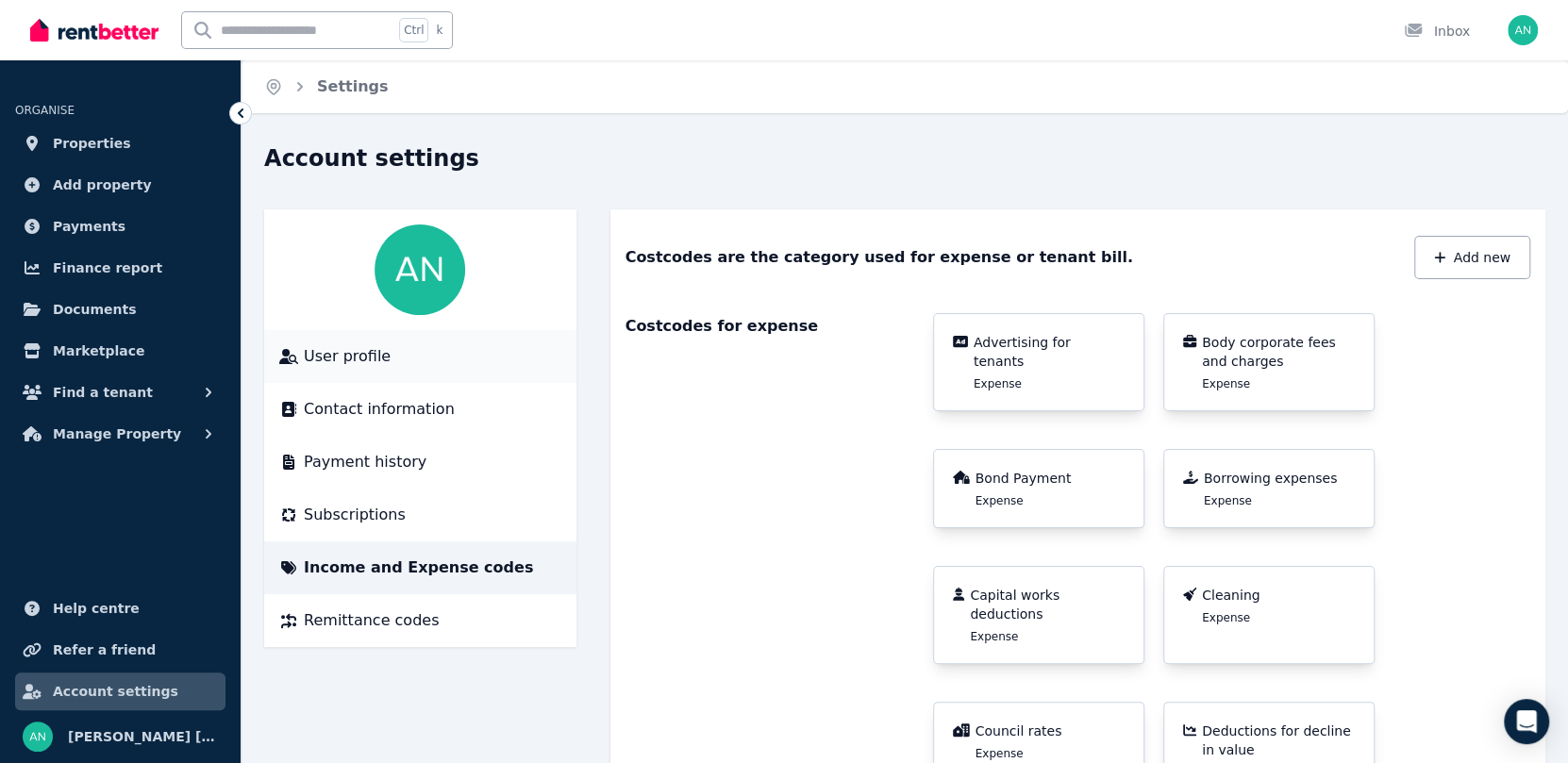
click at [343, 361] on span "User profile" at bounding box center [347, 356] width 87 height 23
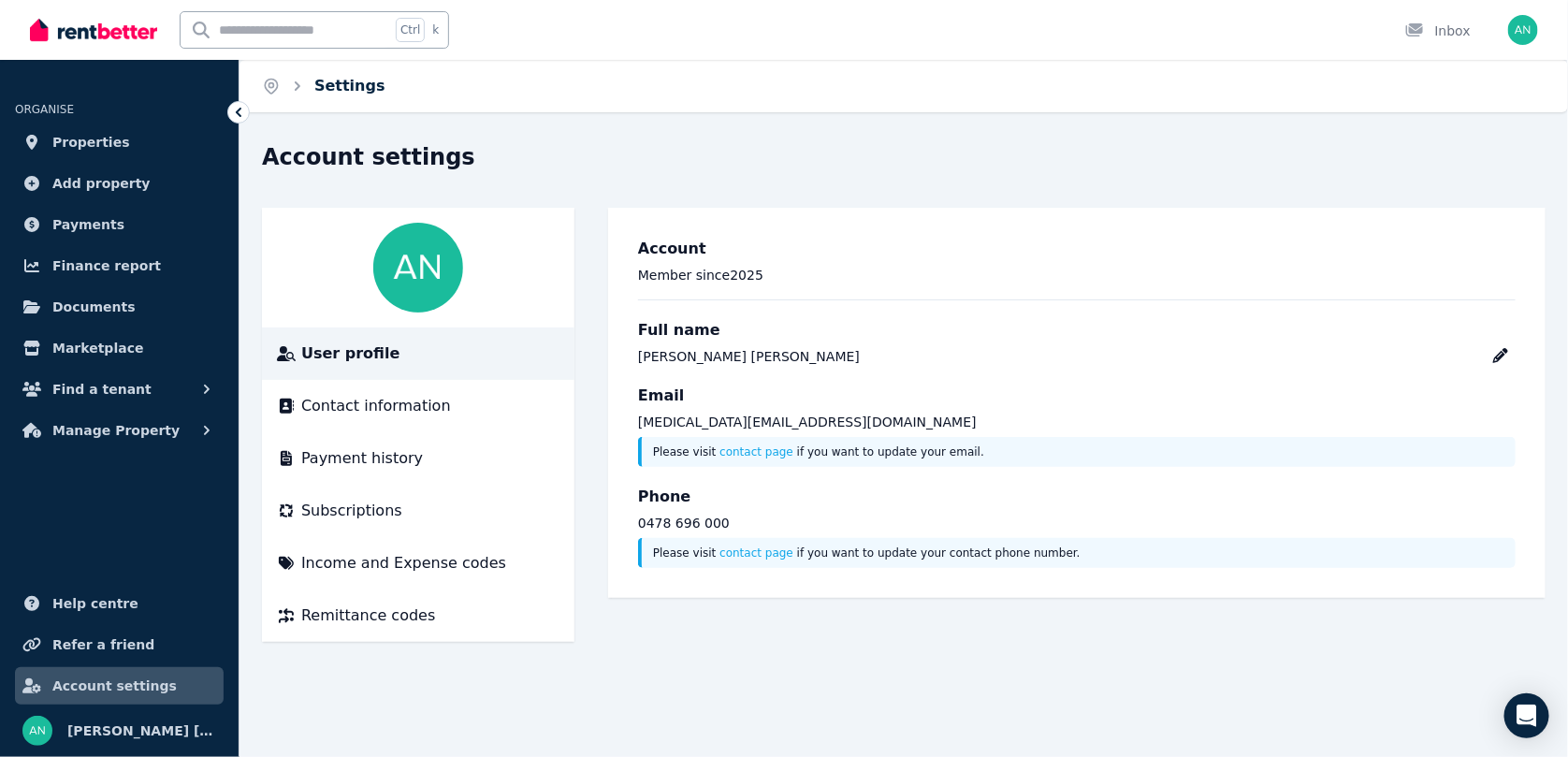
click at [347, 88] on link "Settings" at bounding box center [350, 85] width 71 height 18
click at [107, 688] on span "Account settings" at bounding box center [114, 686] width 124 height 23
click at [316, 461] on span "Payment history" at bounding box center [362, 459] width 122 height 23
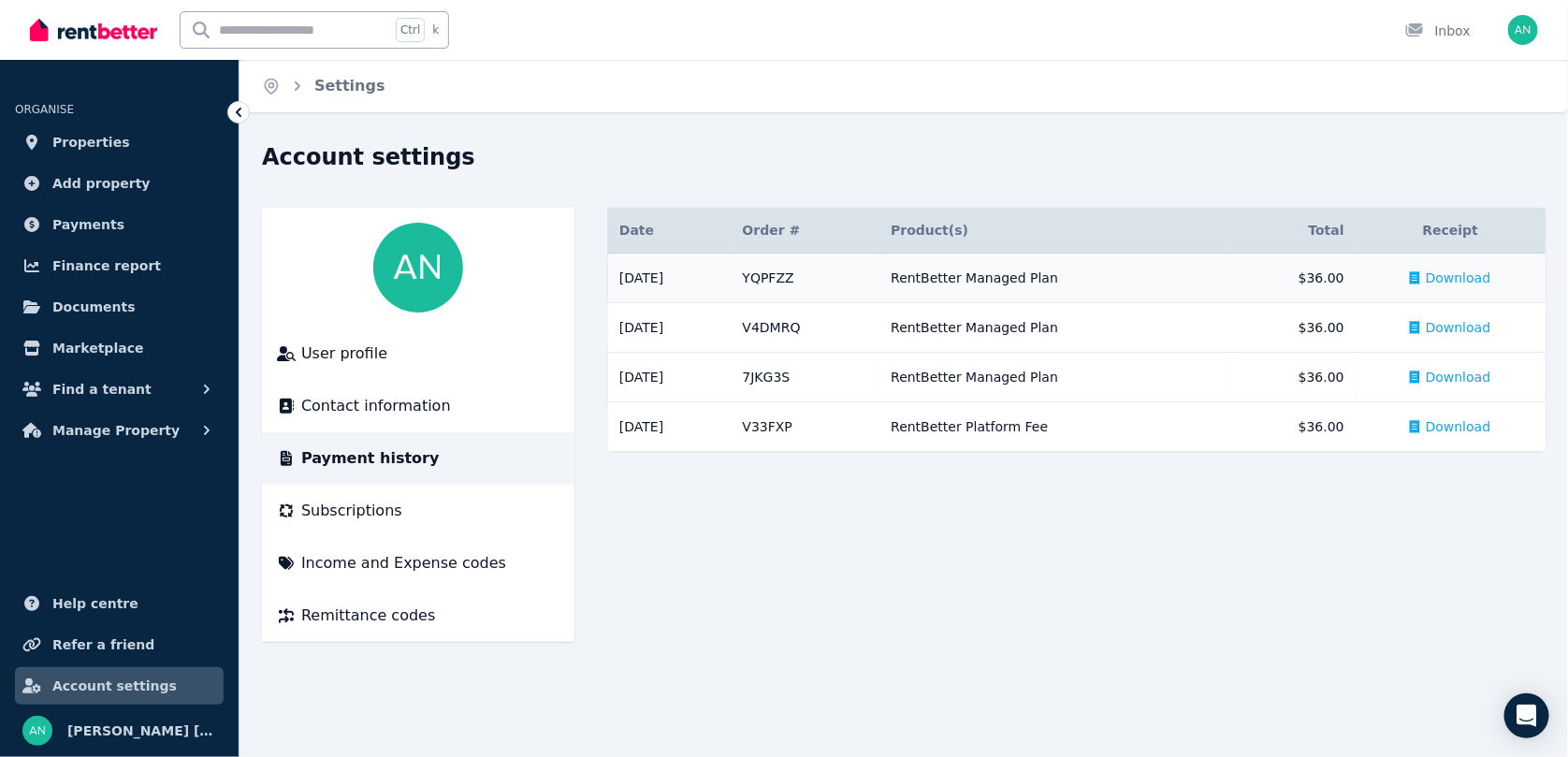
click at [1043, 274] on div "RentBetter Managed Plan" at bounding box center [1054, 278] width 328 height 19
click at [96, 730] on span "[PERSON_NAME] [PERSON_NAME]" at bounding box center [142, 730] width 149 height 23
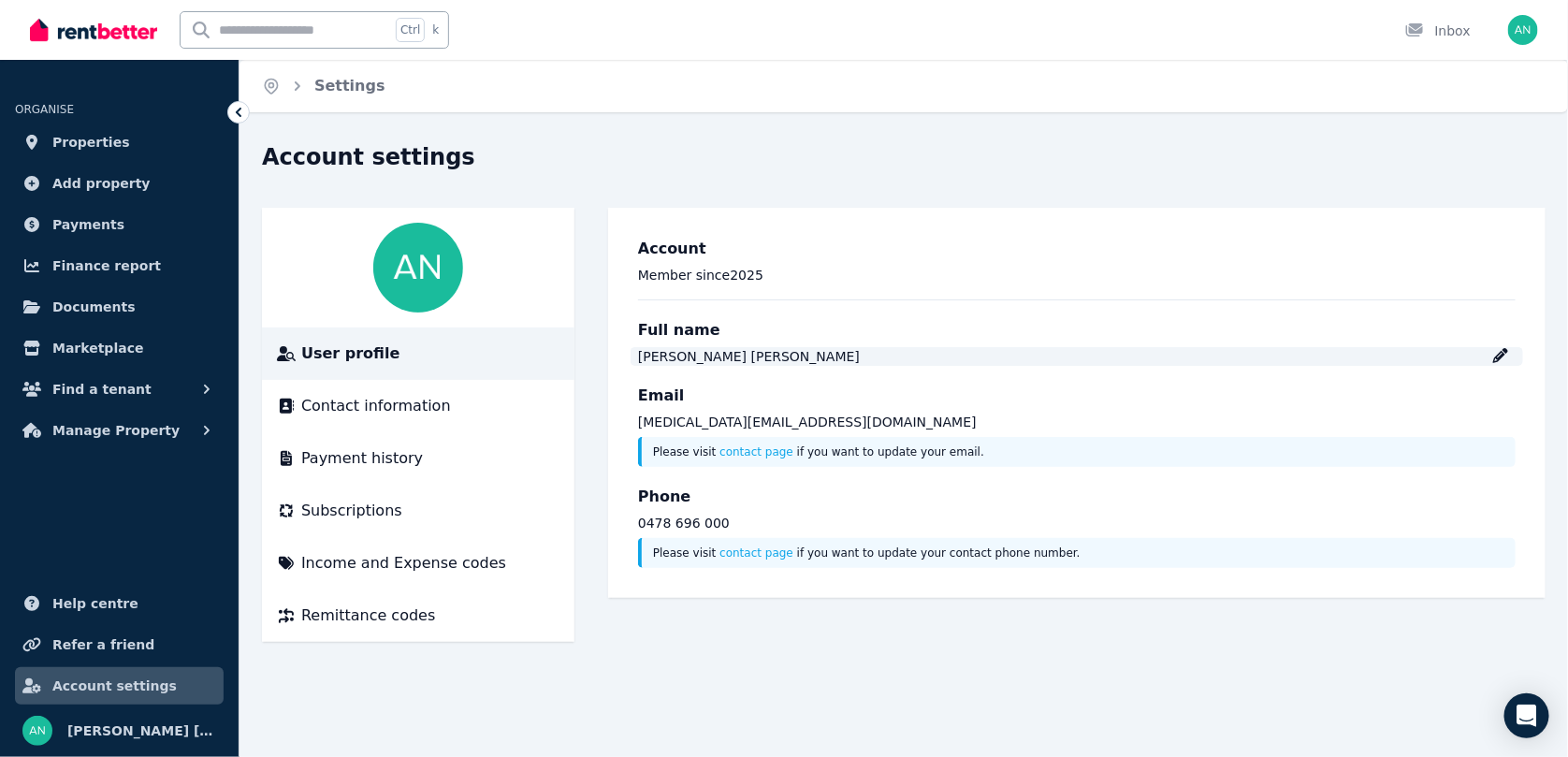
click at [1500, 363] on icon at bounding box center [1501, 355] width 15 height 15
click at [64, 218] on span "Payments" at bounding box center [88, 225] width 72 height 23
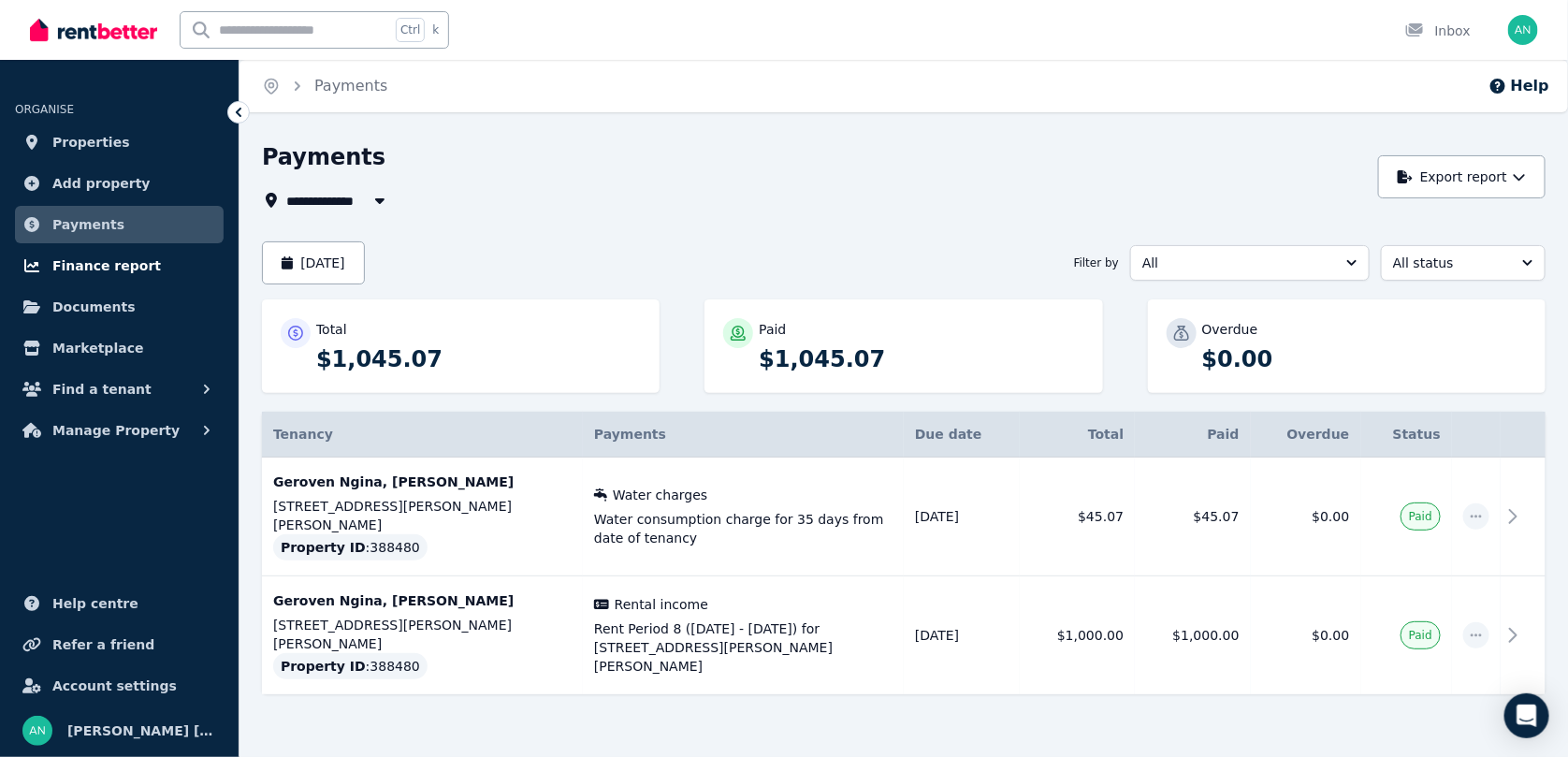
click at [68, 265] on span "Finance report" at bounding box center [106, 266] width 108 height 23
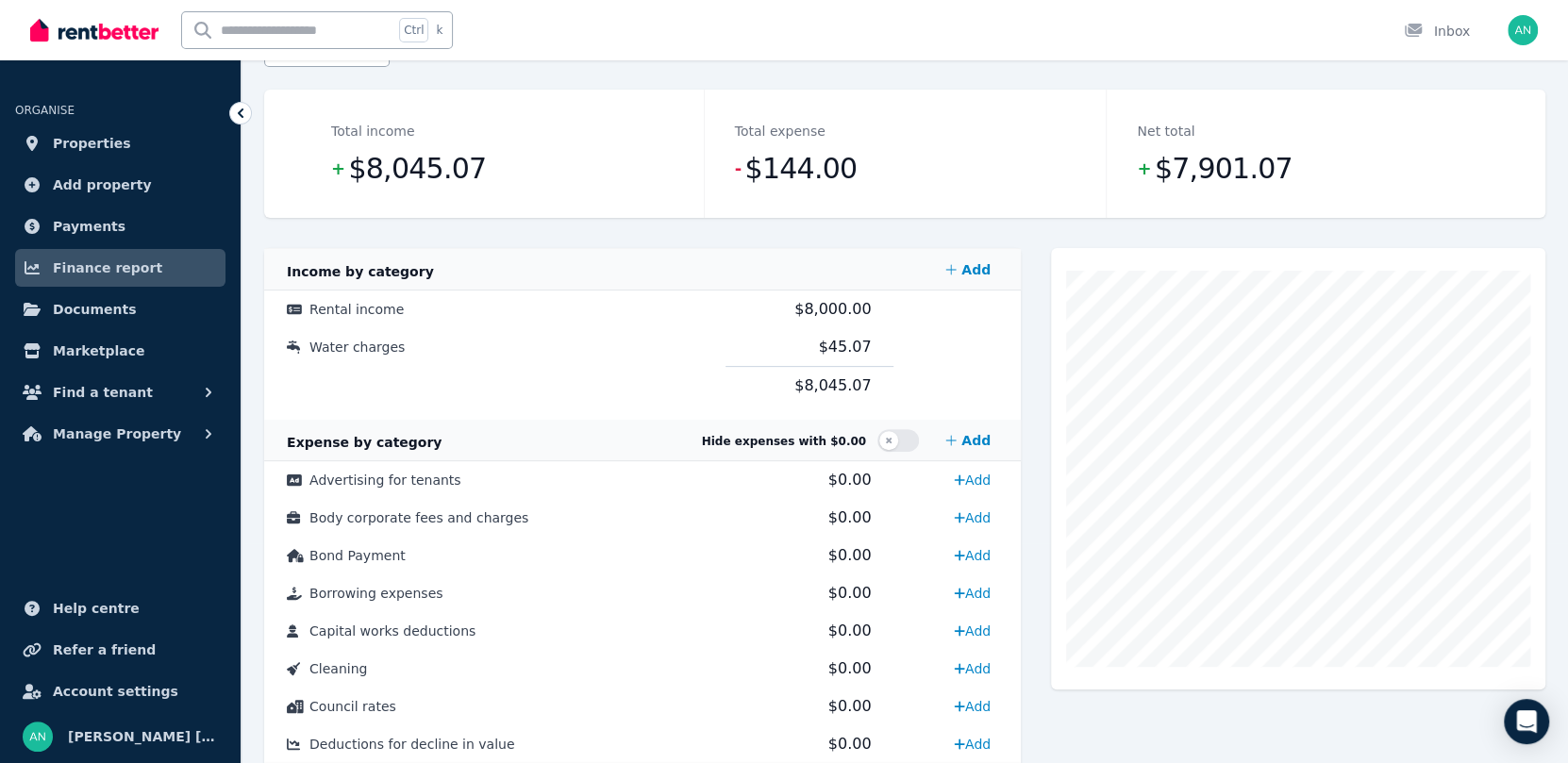
scroll to position [168, 0]
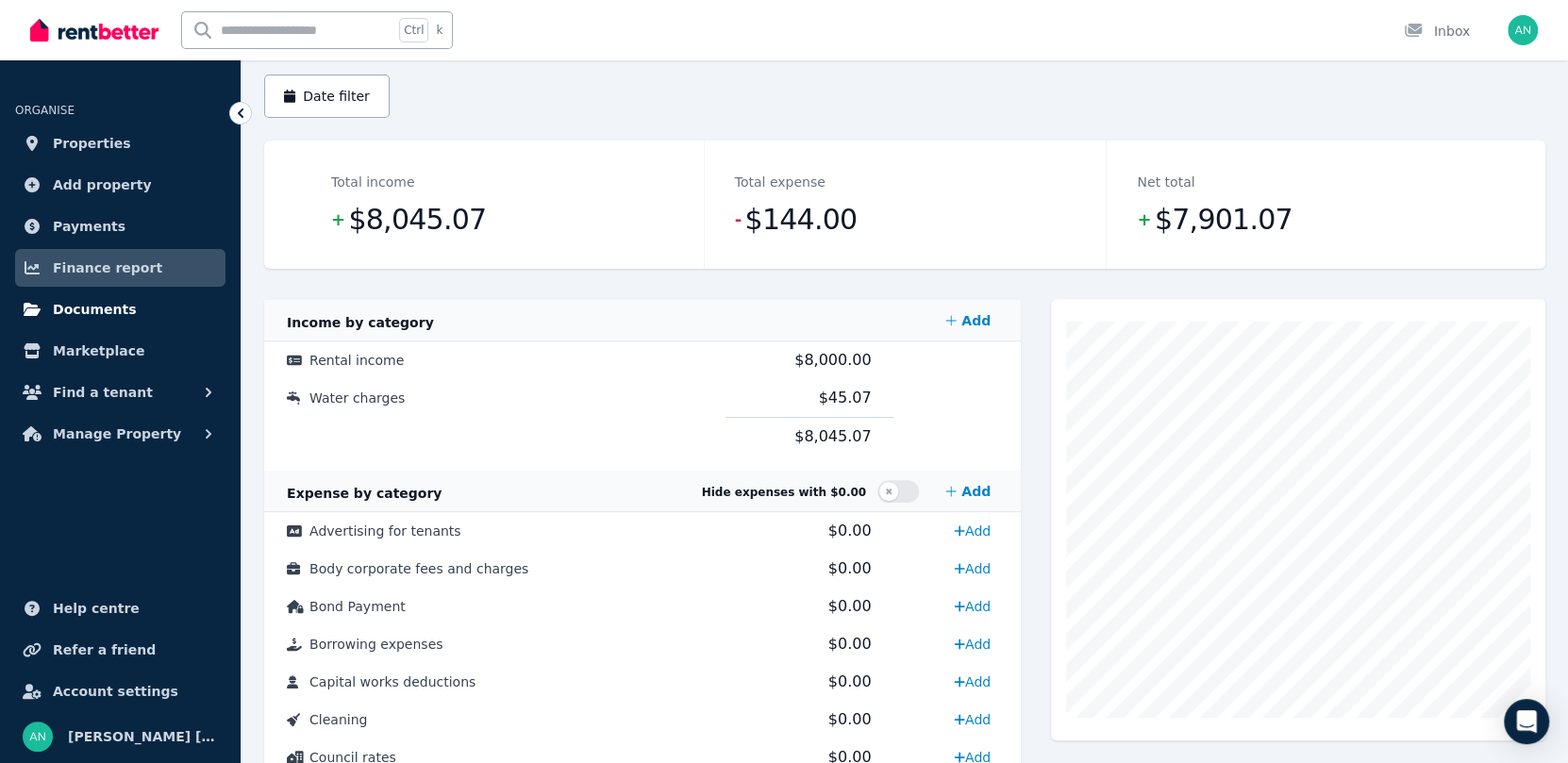
click at [71, 304] on span "Documents" at bounding box center [95, 309] width 84 height 23
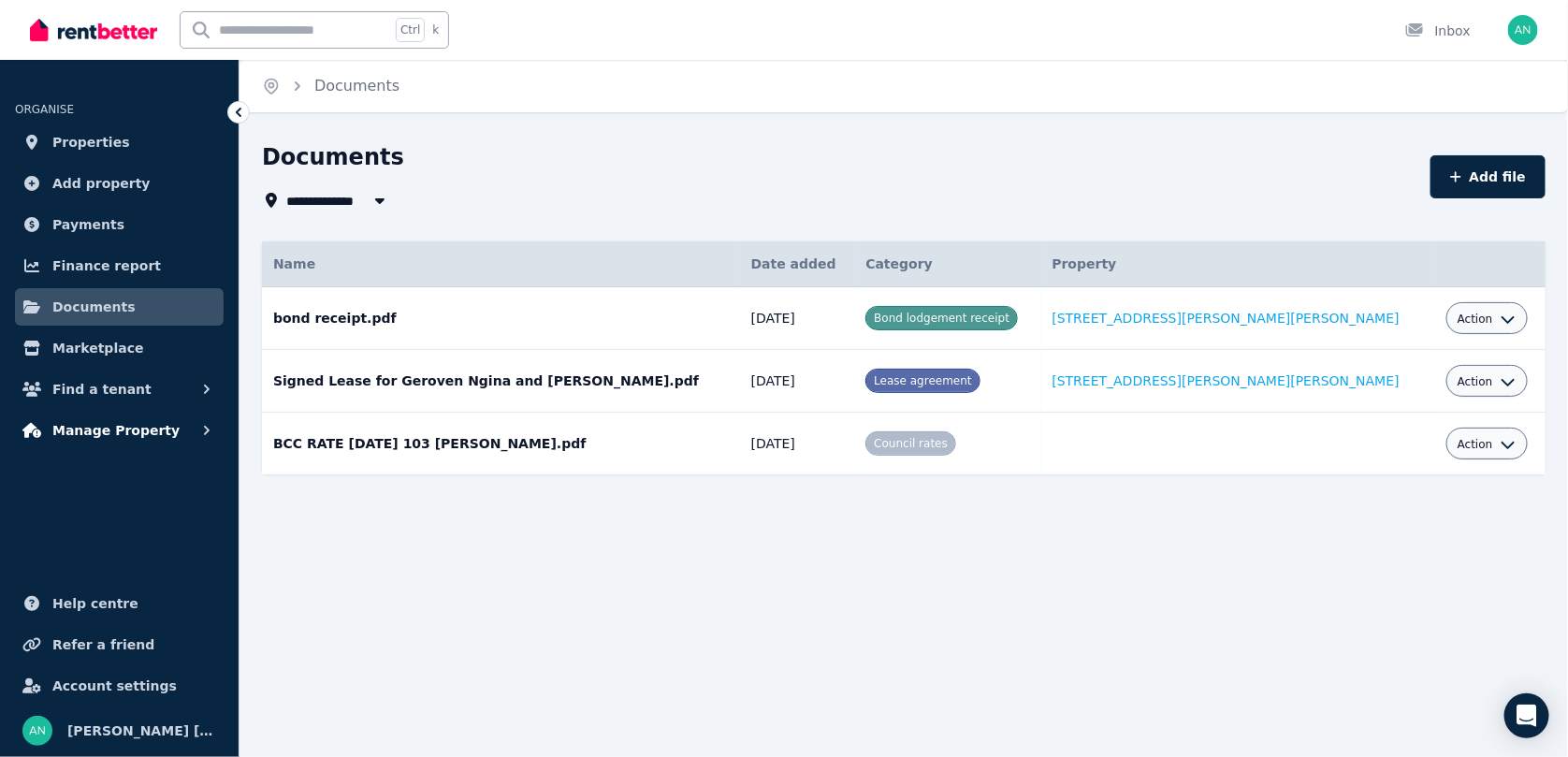
click at [69, 433] on span "Manage Property" at bounding box center [116, 430] width 127 height 23
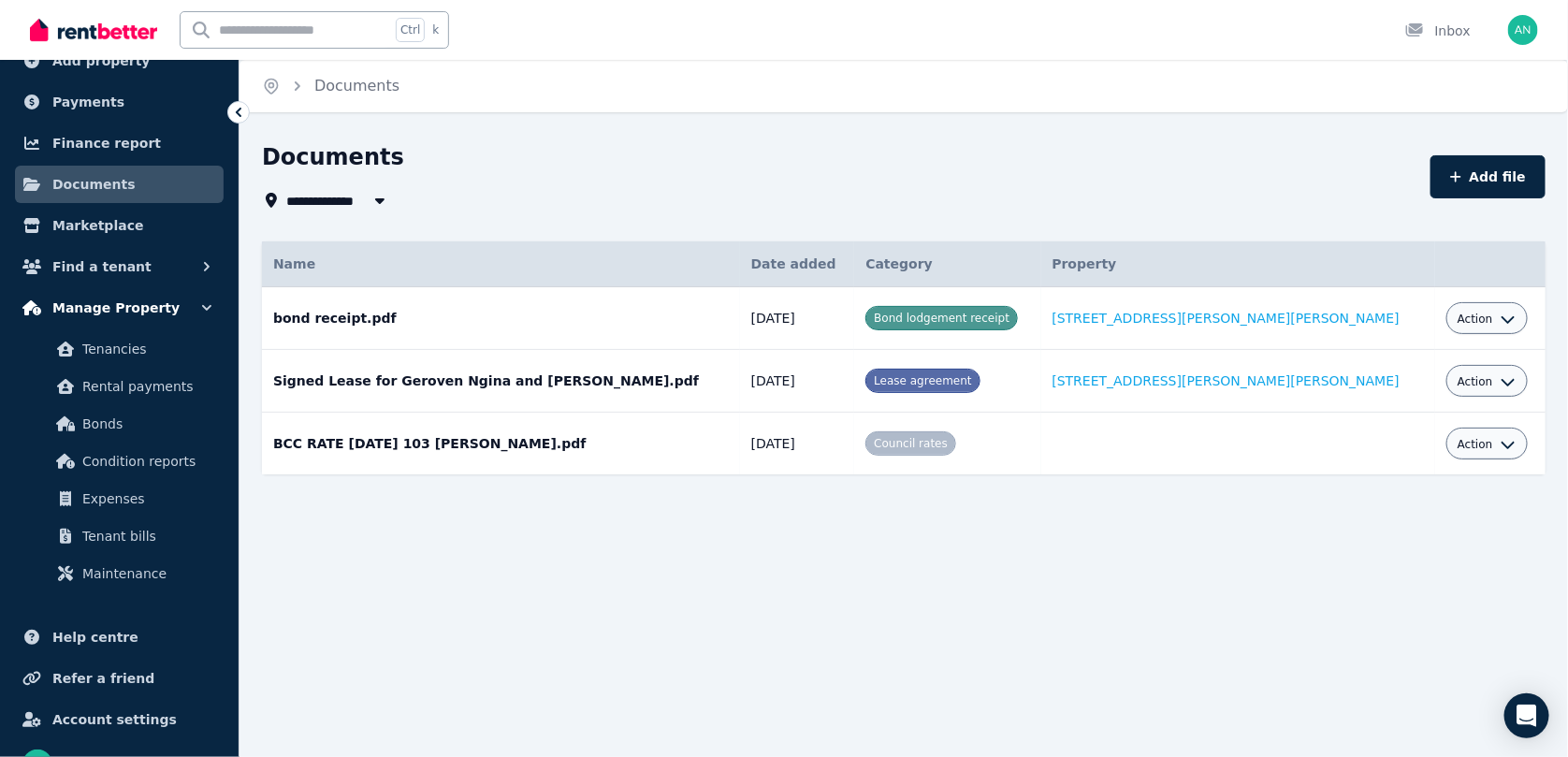
scroll to position [155, 0]
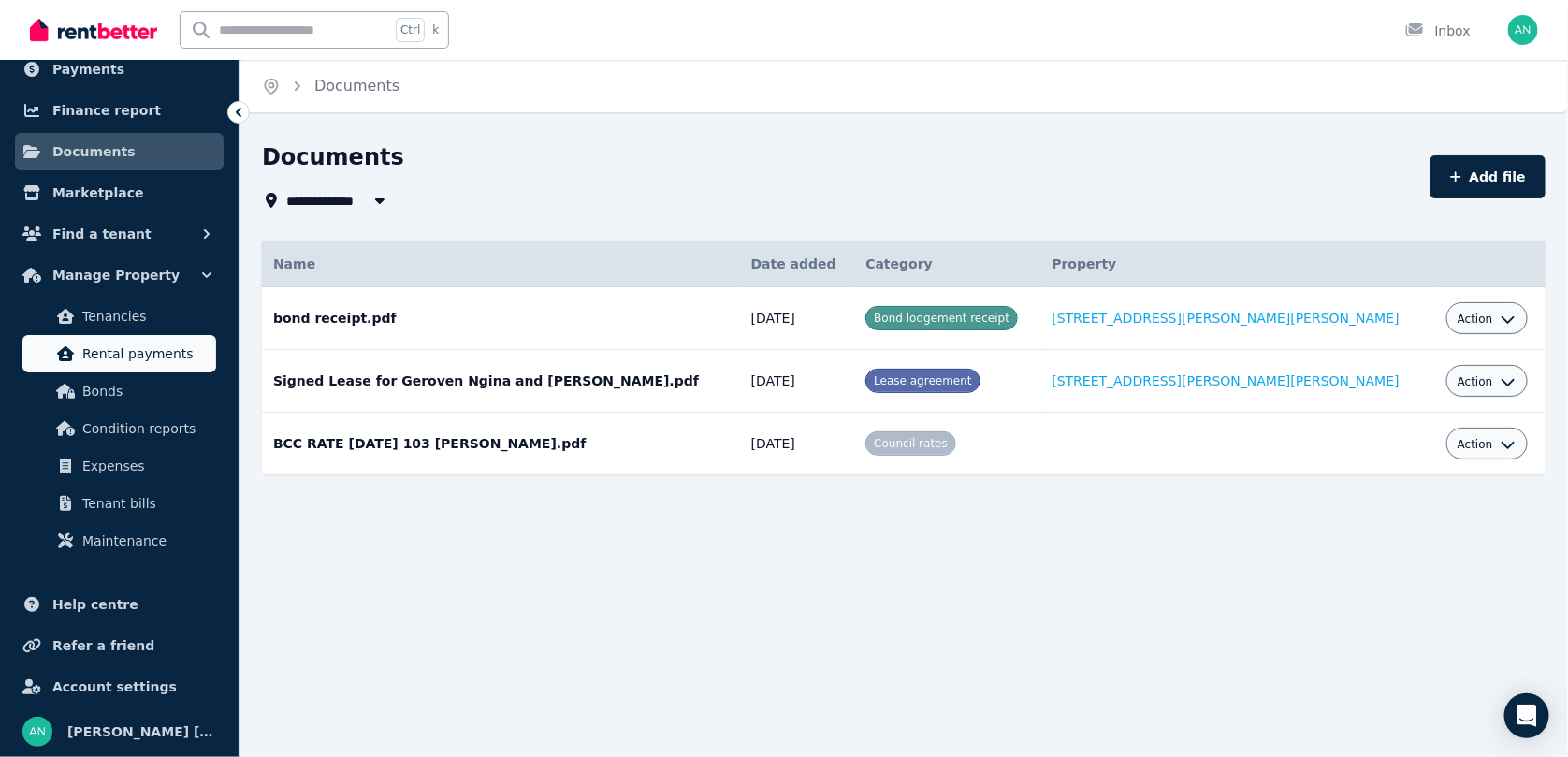
click at [114, 350] on span "Rental payments" at bounding box center [145, 353] width 126 height 23
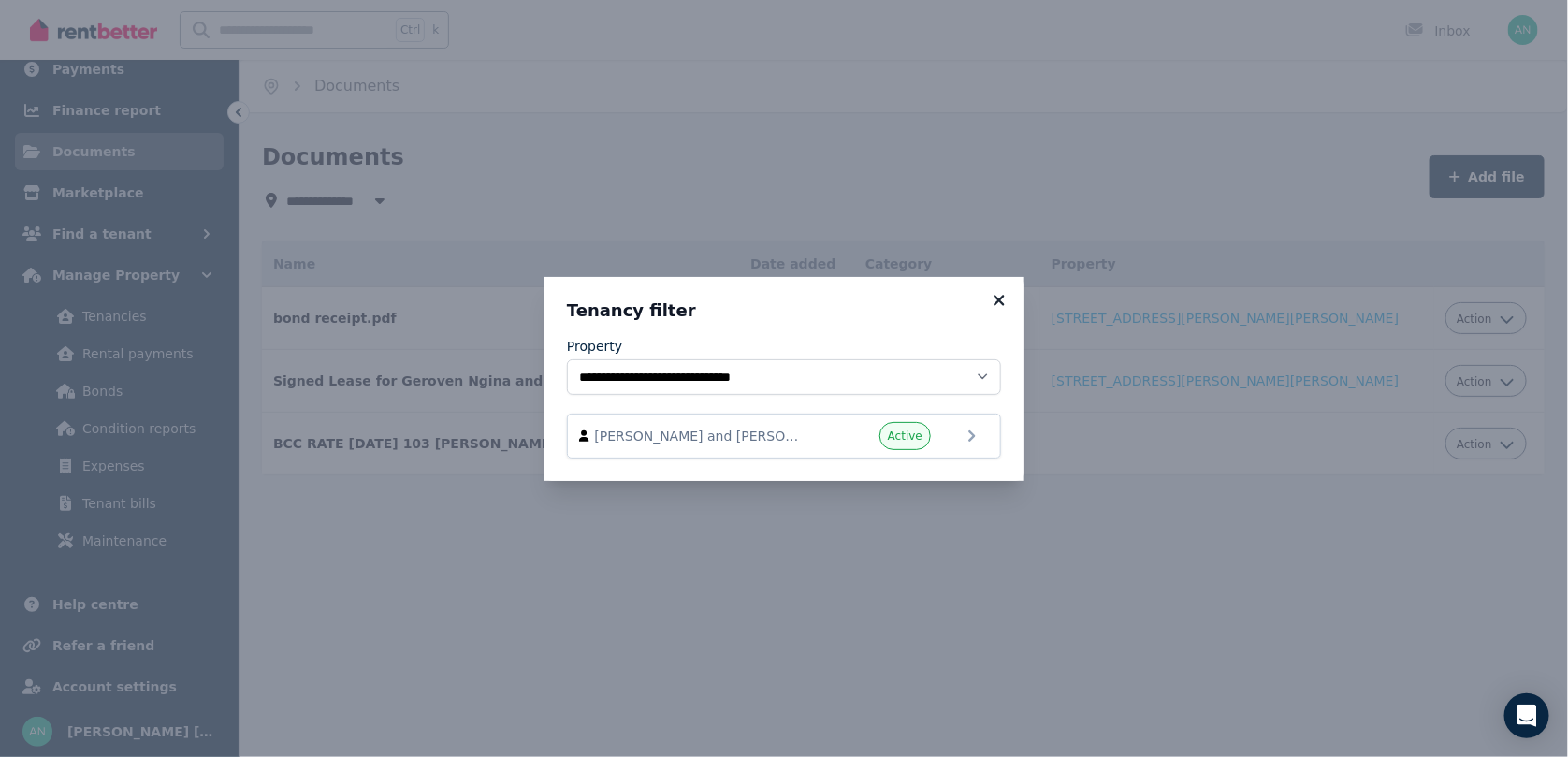
click at [1002, 299] on icon at bounding box center [1000, 300] width 19 height 17
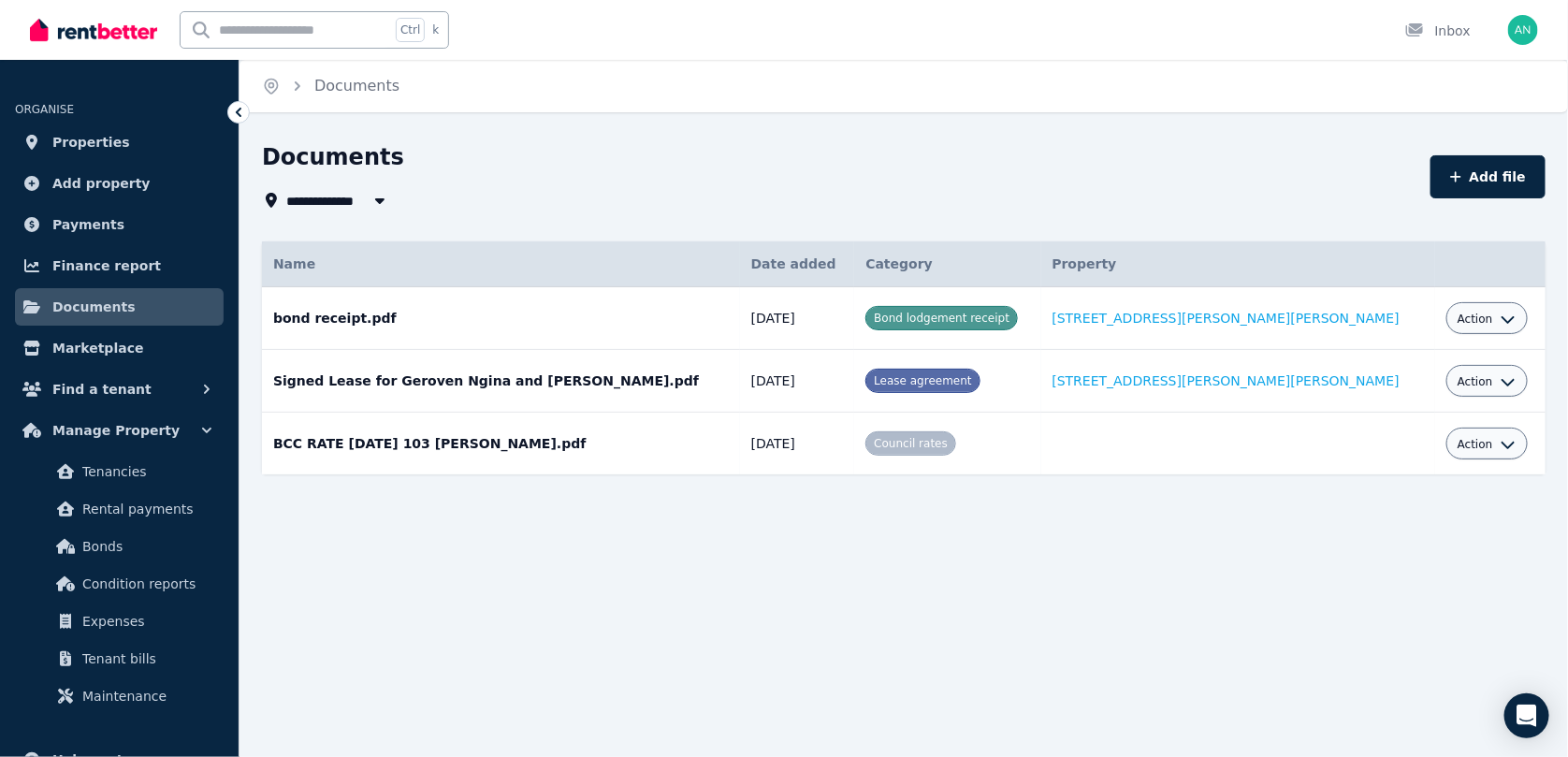
scroll to position [0, 0]
click at [86, 30] on img at bounding box center [94, 30] width 127 height 28
